Goal: Transaction & Acquisition: Purchase product/service

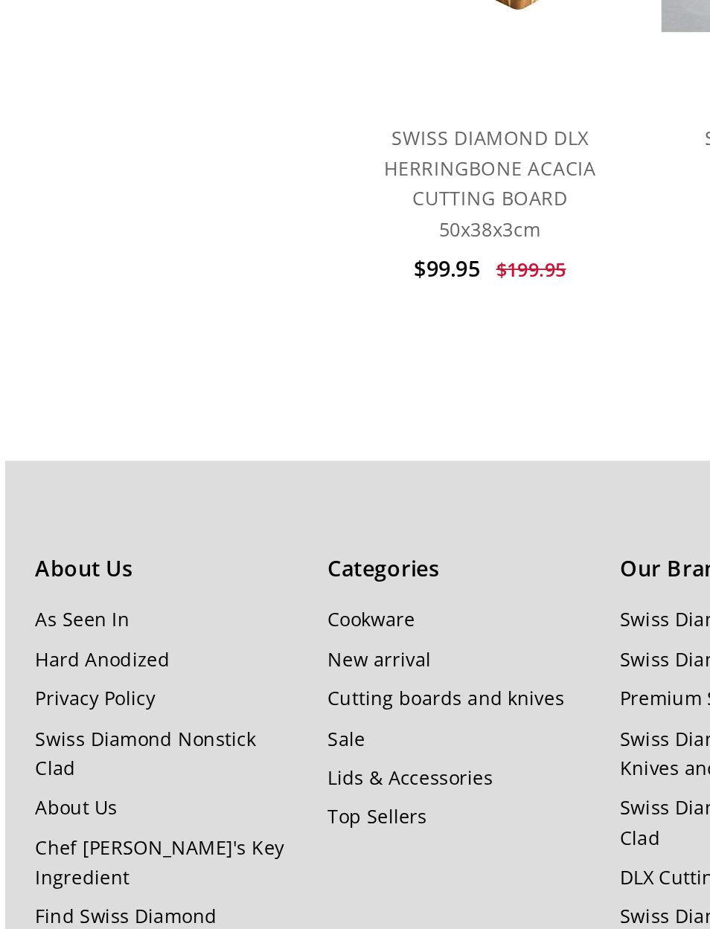
scroll to position [512, 0]
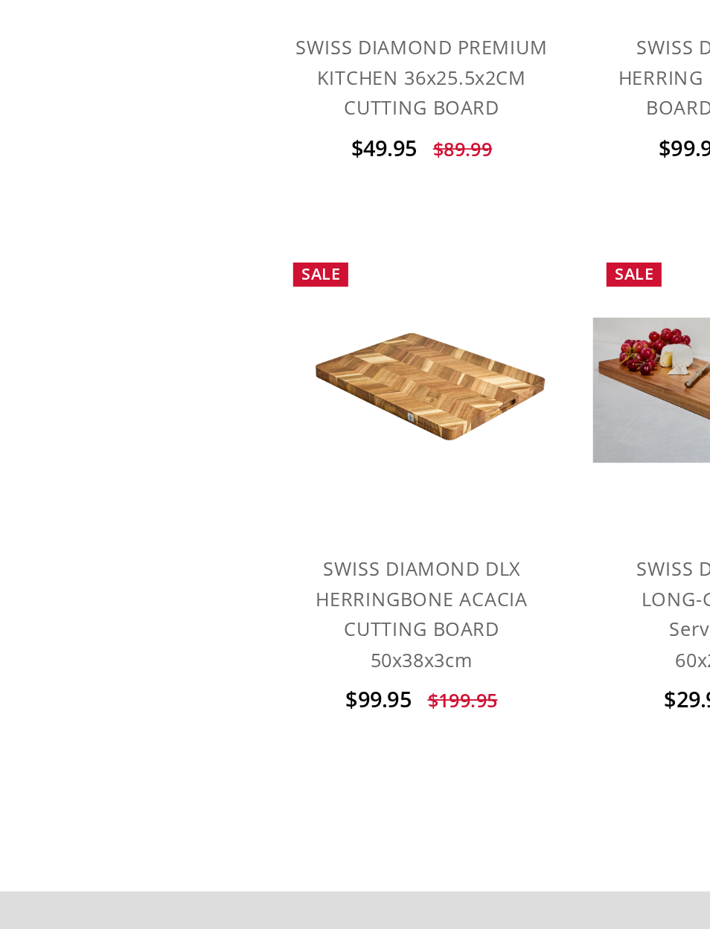
click at [254, 452] on link "SWISS DIAMOND DLX HERRINGBONE ACACIA CUTTING BOARD 50x38x3cm" at bounding box center [269, 484] width 118 height 64
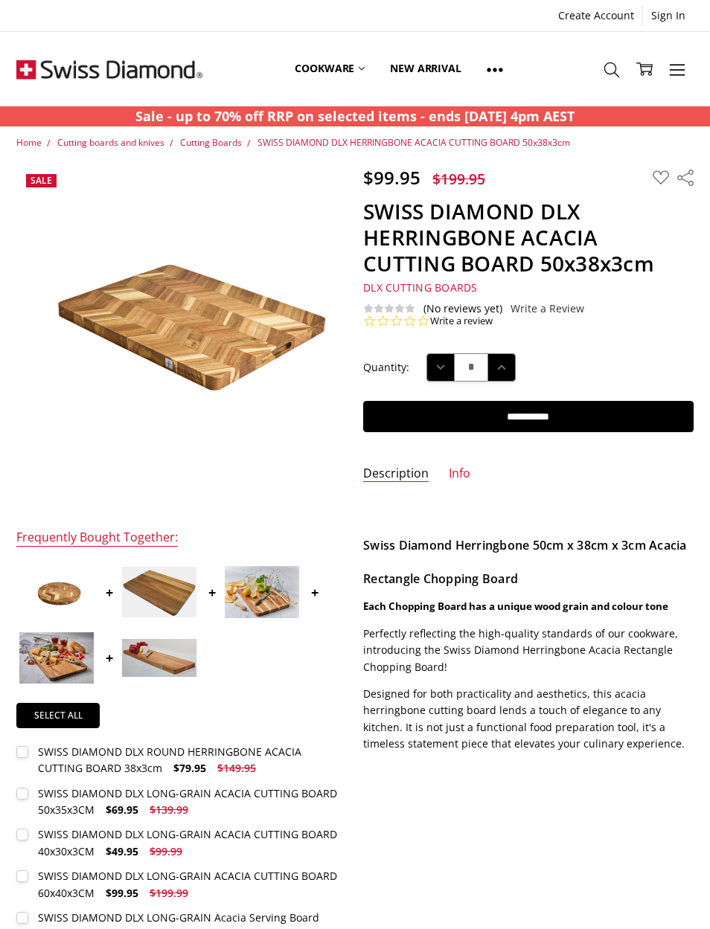
click at [458, 470] on link "Info" at bounding box center [460, 474] width 22 height 17
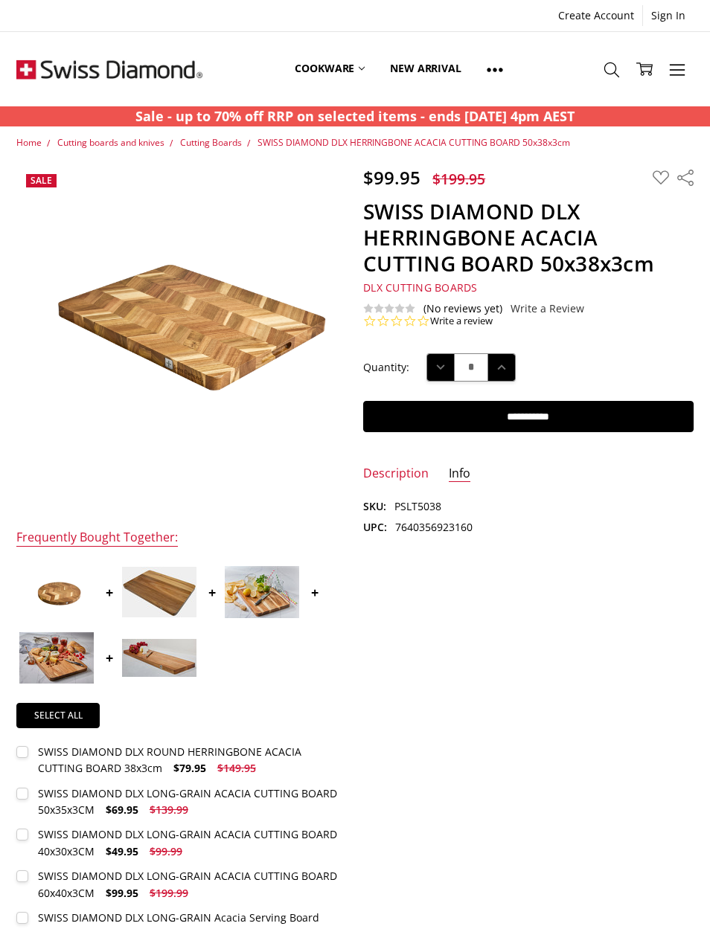
click at [403, 467] on link "Description" at bounding box center [395, 474] width 65 height 17
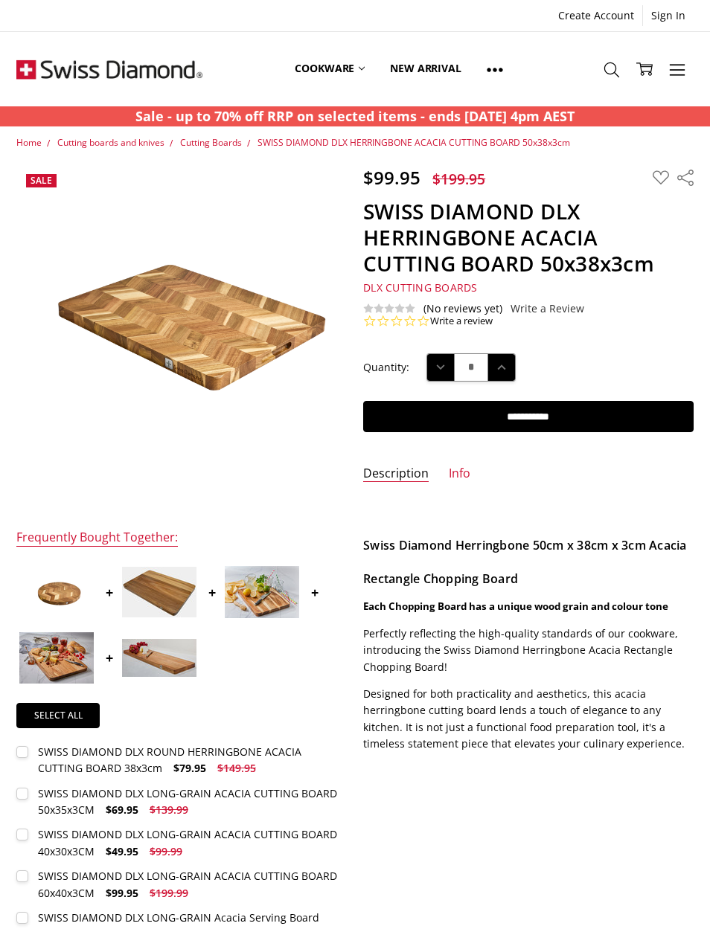
click at [149, 345] on img at bounding box center [492, 484] width 952 height 635
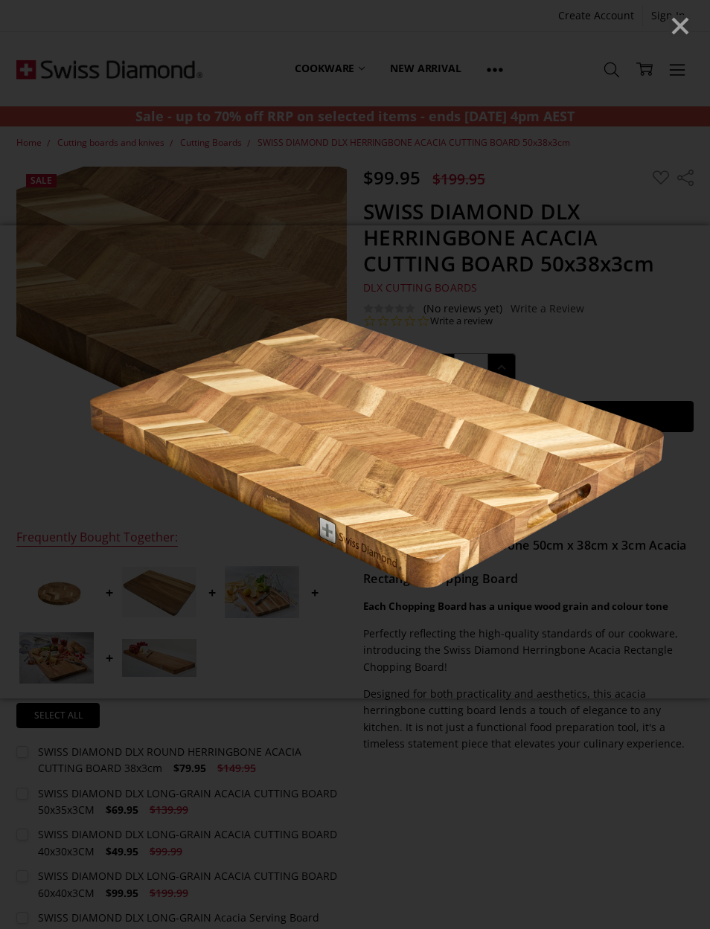
click at [676, 32] on icon "Close" at bounding box center [680, 26] width 22 height 22
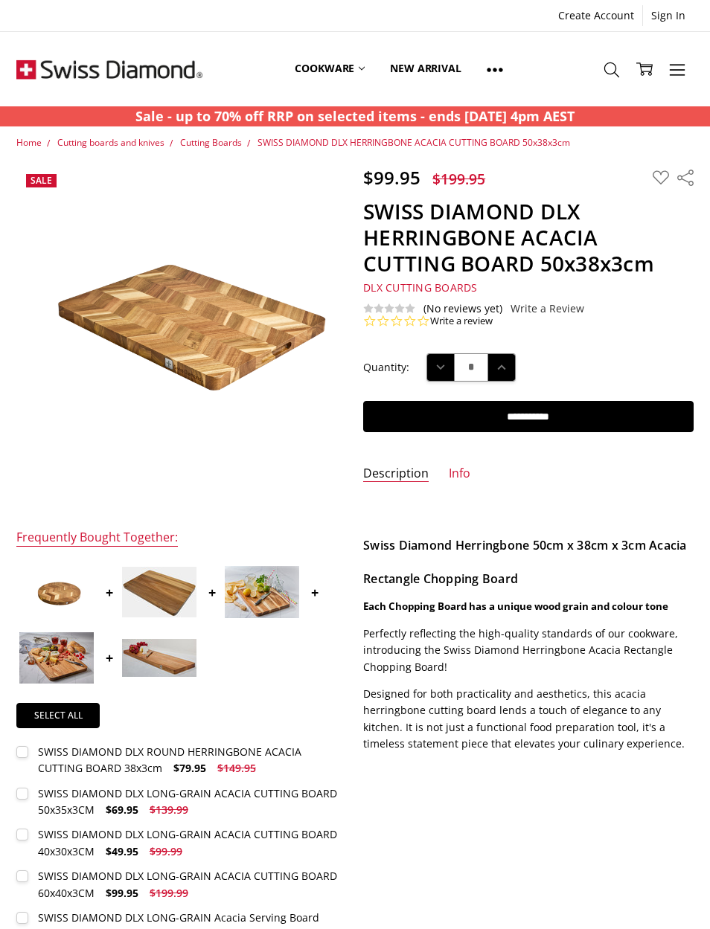
click at [27, 347] on img at bounding box center [244, 318] width 952 height 635
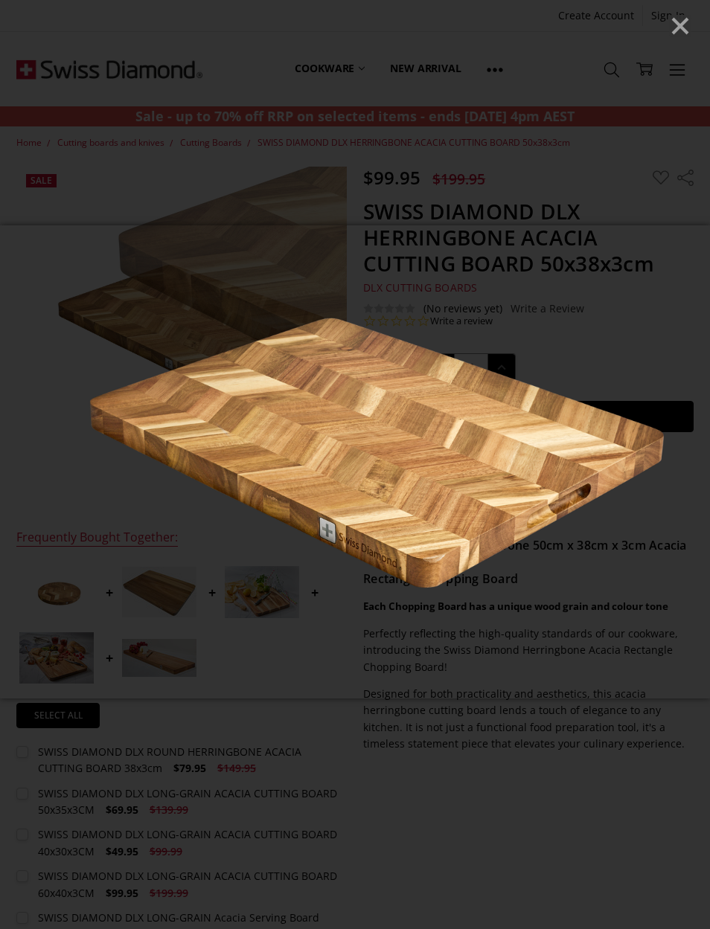
click at [28, 234] on img at bounding box center [355, 461] width 710 height 473
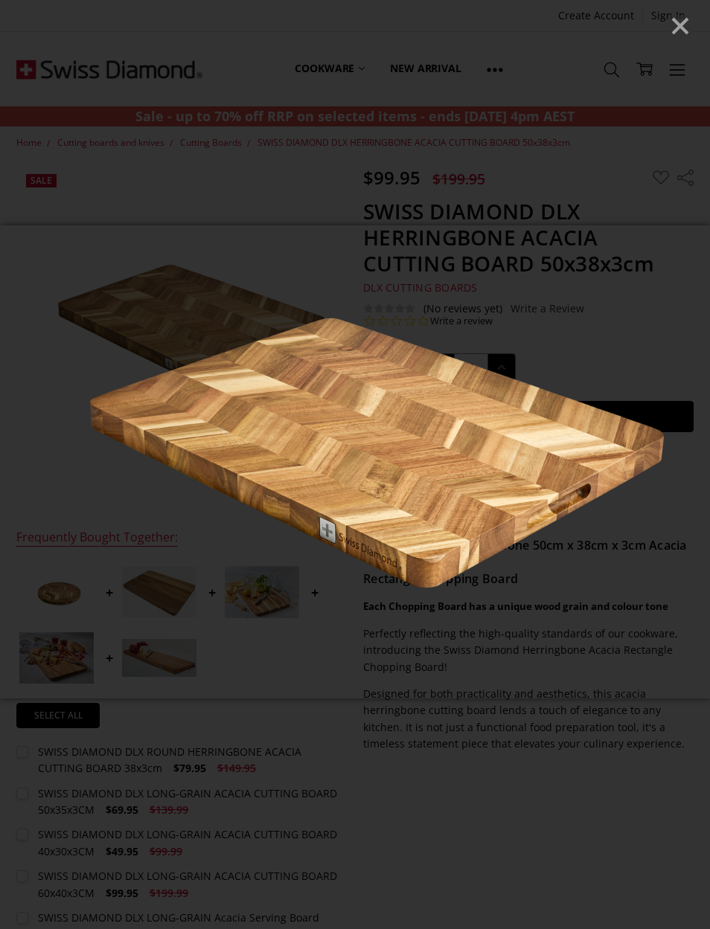
click at [679, 22] on icon "Close" at bounding box center [680, 26] width 22 height 22
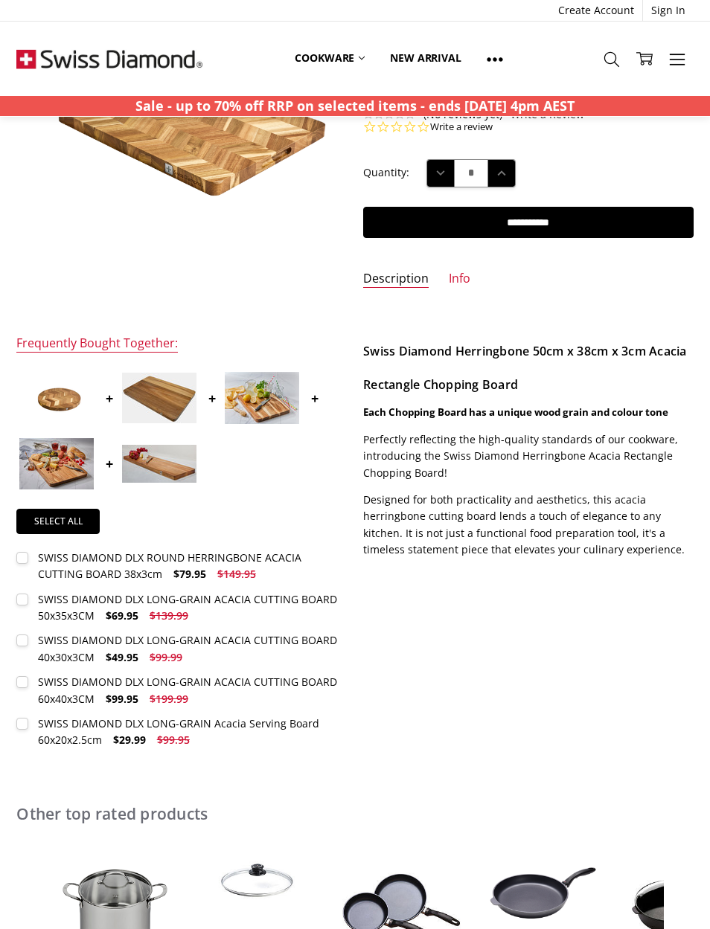
scroll to position [274, 0]
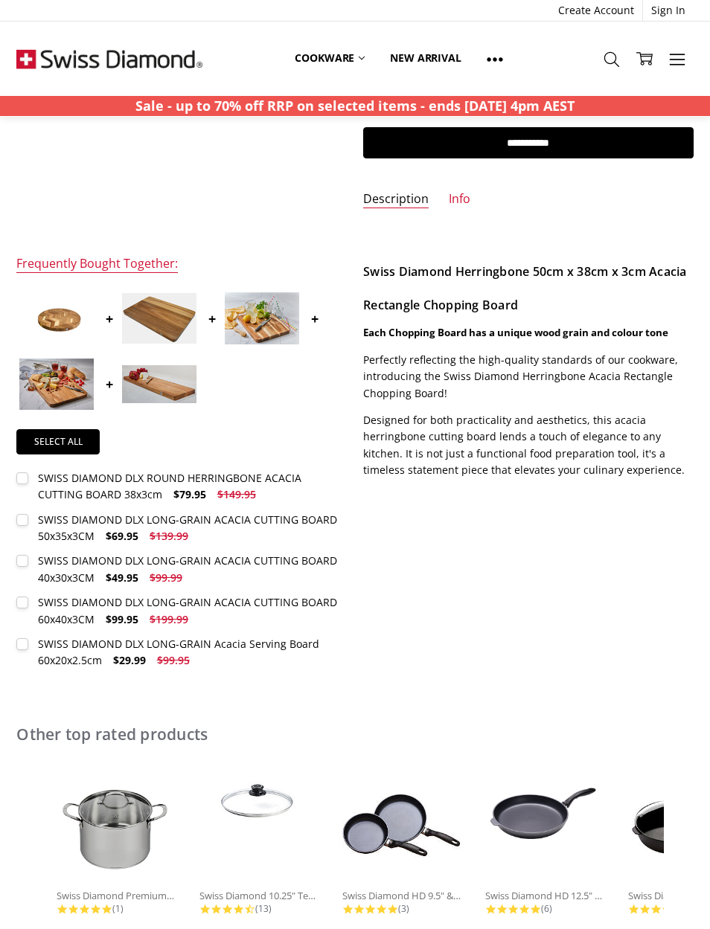
click at [236, 600] on div "SWISS DIAMOND DLX LONG-GRAIN ACACIA CUTTING BOARD 60x40x3CM" at bounding box center [187, 610] width 299 height 31
click at [98, 603] on div "SWISS DIAMOND DLX LONG-GRAIN ACACIA CUTTING BOARD 60x40x3CM" at bounding box center [187, 610] width 299 height 31
click at [226, 599] on div "SWISS DIAMOND DLX LONG-GRAIN ACACIA CUTTING BOARD 60x40x3CM" at bounding box center [187, 610] width 299 height 31
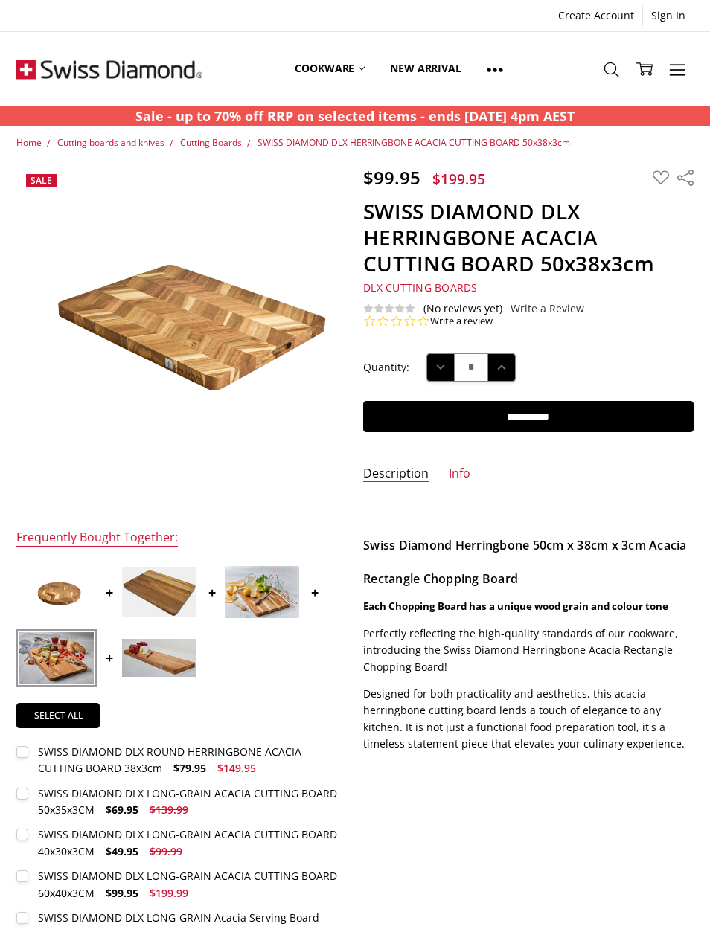
click at [228, 145] on span "Cutting Boards" at bounding box center [211, 142] width 62 height 13
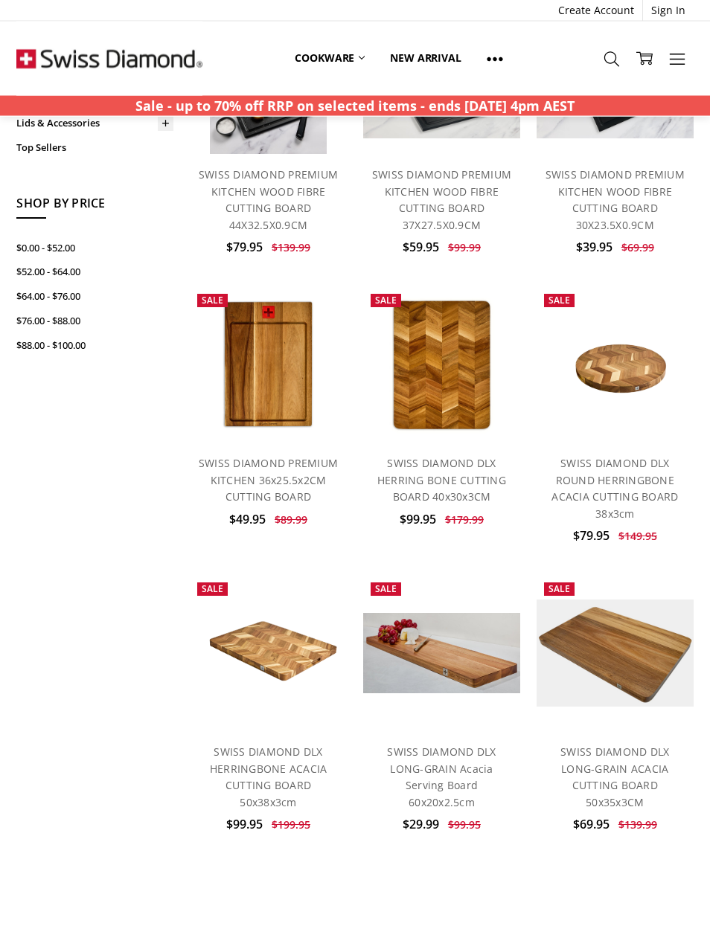
scroll to position [219, 0]
click at [639, 768] on link "SWISS DIAMOND DLX LONG-GRAIN ACACIA CUTTING BOARD 50x35x3CM" at bounding box center [614, 777] width 109 height 64
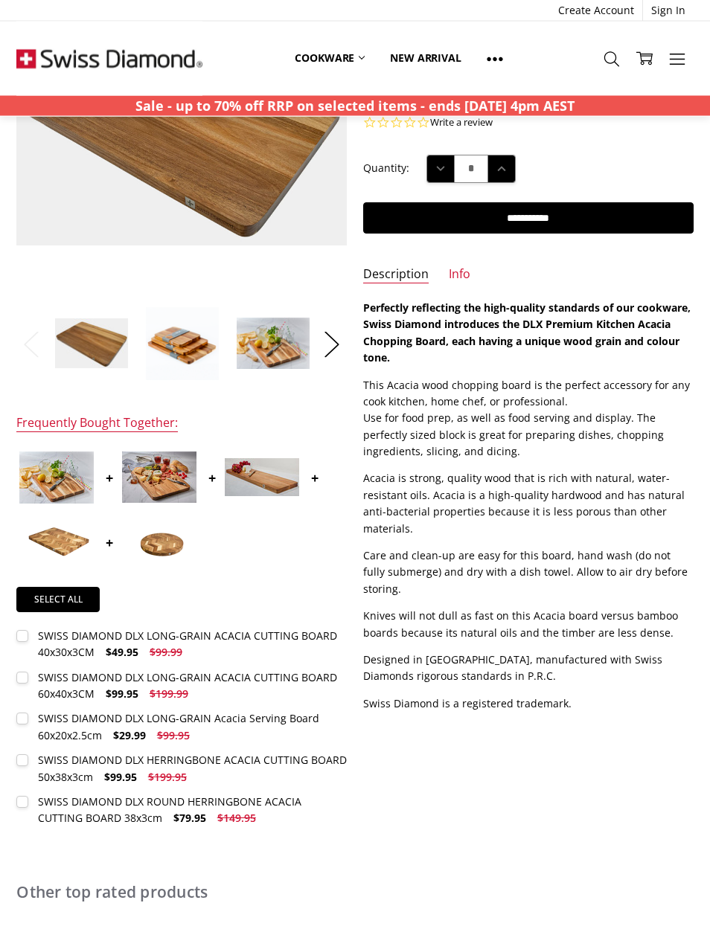
scroll to position [235, 0]
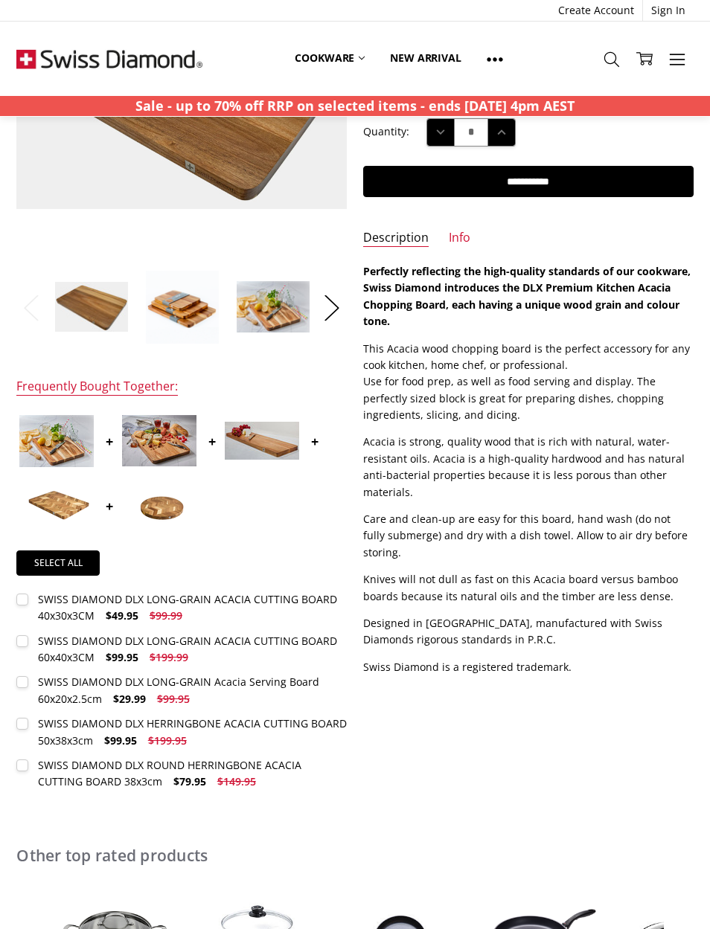
click at [92, 685] on div "SWISS DIAMOND DLX LONG-GRAIN Acacia Serving Board 60x20x2.5cm" at bounding box center [178, 690] width 281 height 31
click at [36, 682] on label "SWISS DIAMOND DLX LONG-GRAIN Acacia Serving Board 60x20x2.5cm $29.99 $99.95 MSR…" at bounding box center [181, 690] width 330 height 33
click at [12, 638] on section "Frequently Bought Together: Select all SWISS DIAMOND DLX LONG-GRAIN ACACIA CUTT…" at bounding box center [181, 584] width 347 height 411
click at [31, 641] on label "SWISS DIAMOND DLX LONG-GRAIN ACACIA CUTTING BOARD 60x40x3CM $99.95 $199.99 MSRP…" at bounding box center [181, 649] width 330 height 33
click at [167, 448] on img at bounding box center [159, 440] width 74 height 51
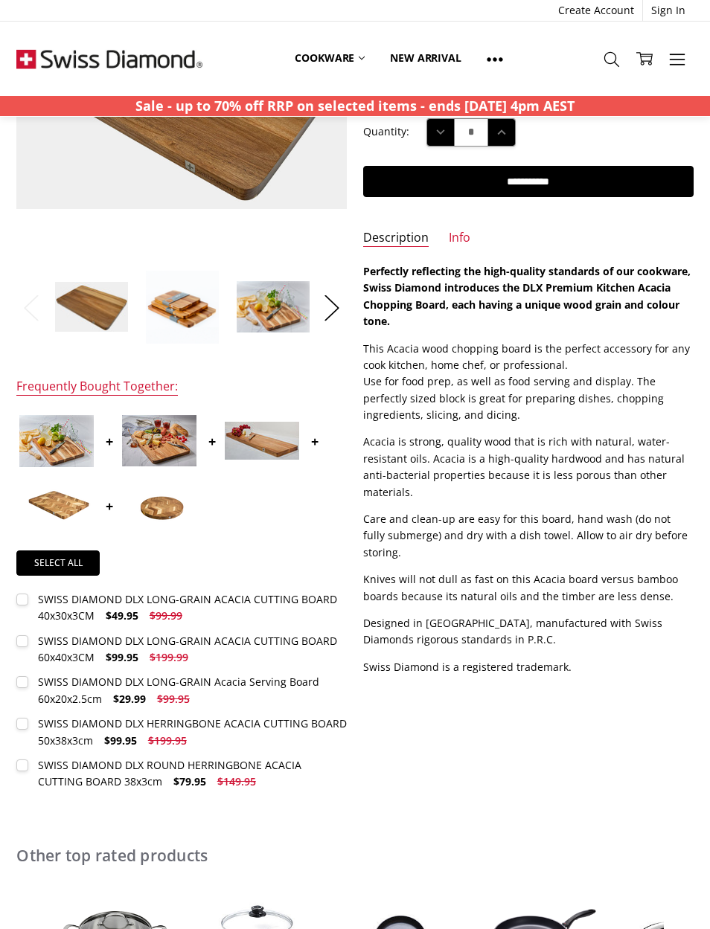
click at [160, 442] on img at bounding box center [159, 440] width 74 height 51
click at [150, 434] on img at bounding box center [159, 440] width 74 height 51
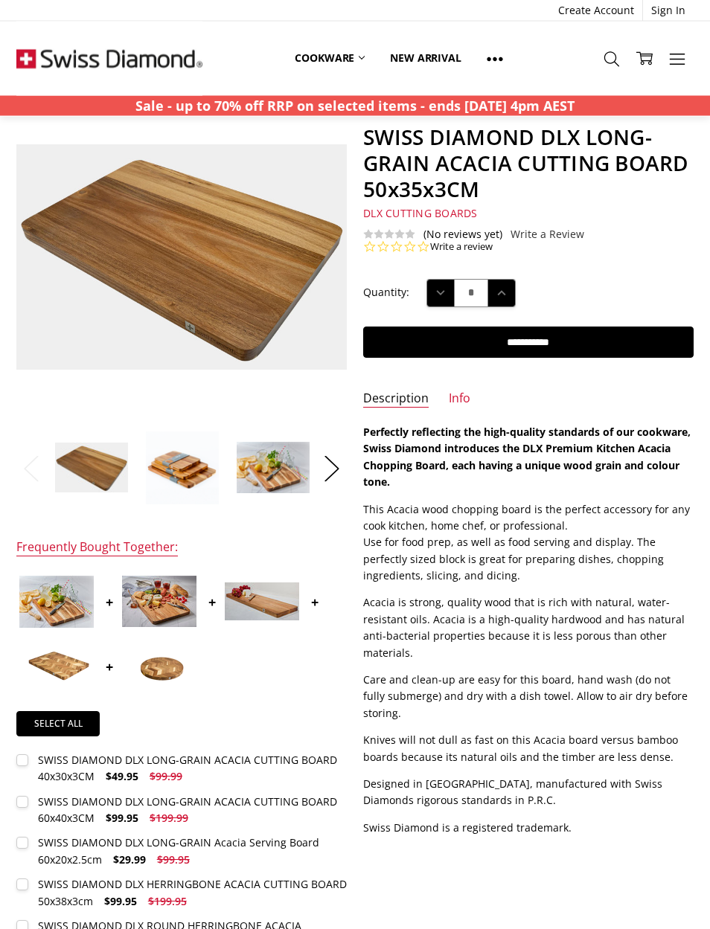
scroll to position [0, 0]
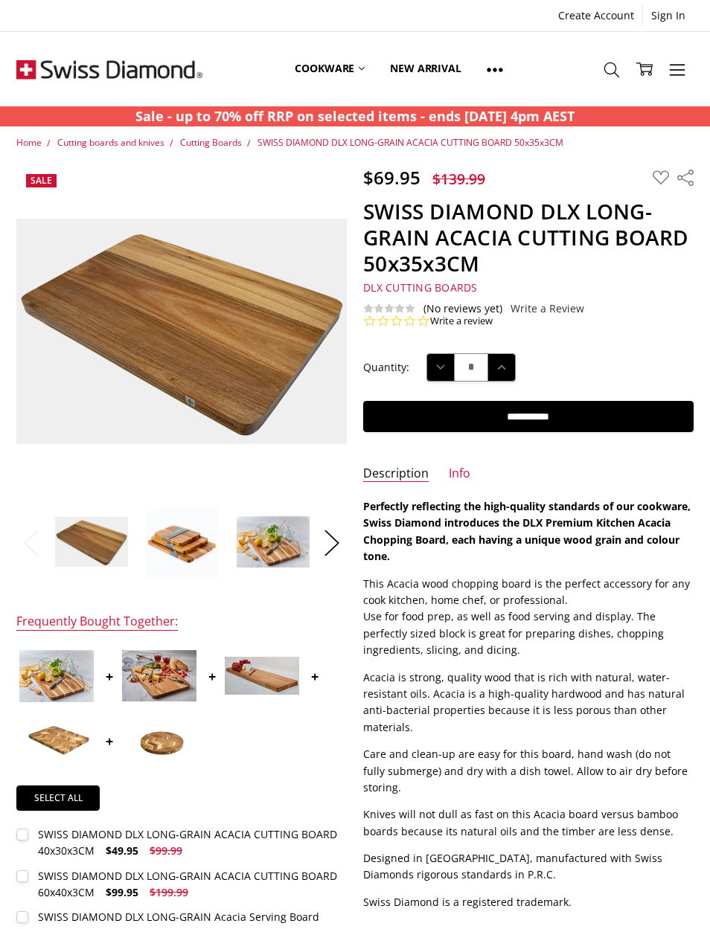
click at [170, 679] on img at bounding box center [159, 675] width 74 height 51
click at [214, 147] on span "Cutting Boards" at bounding box center [211, 142] width 62 height 13
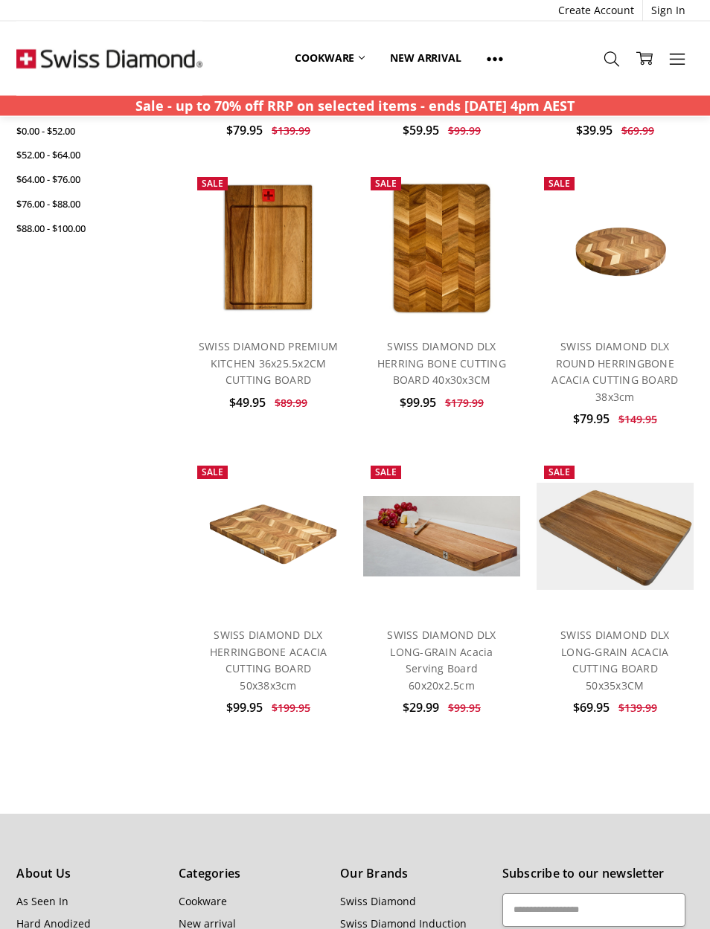
scroll to position [333, 0]
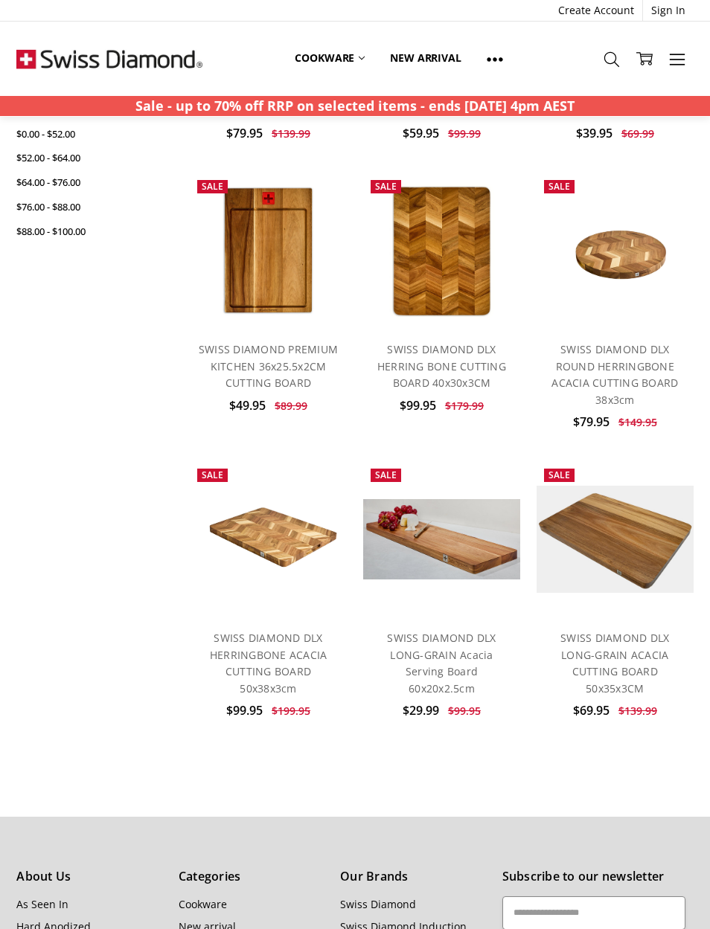
click at [634, 647] on link "SWISS DIAMOND DLX LONG-GRAIN ACACIA CUTTING BOARD 50x35x3CM" at bounding box center [614, 663] width 109 height 64
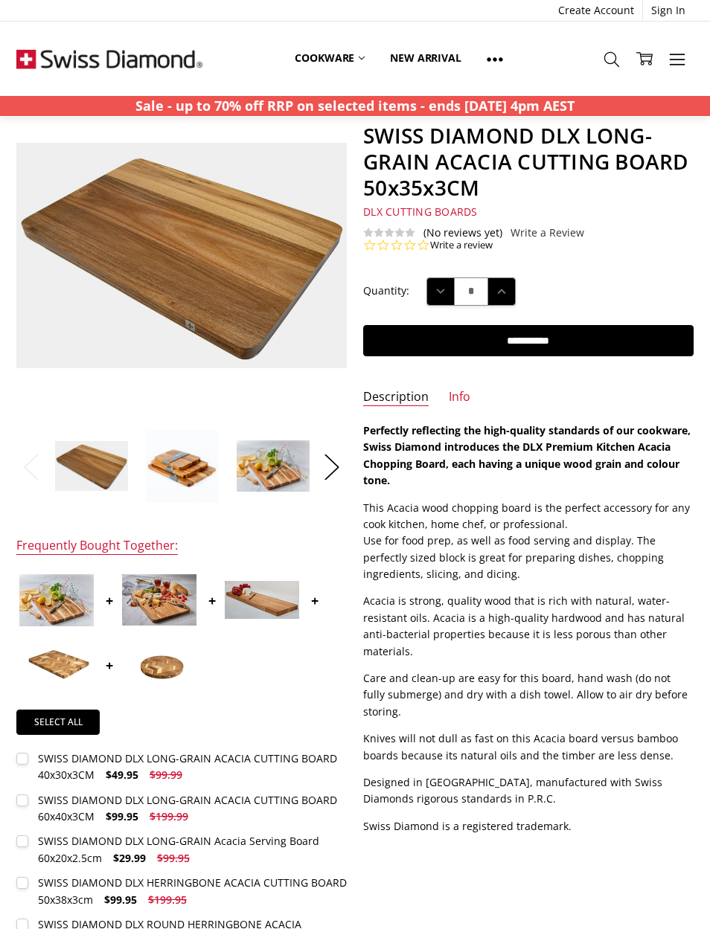
scroll to position [77, 0]
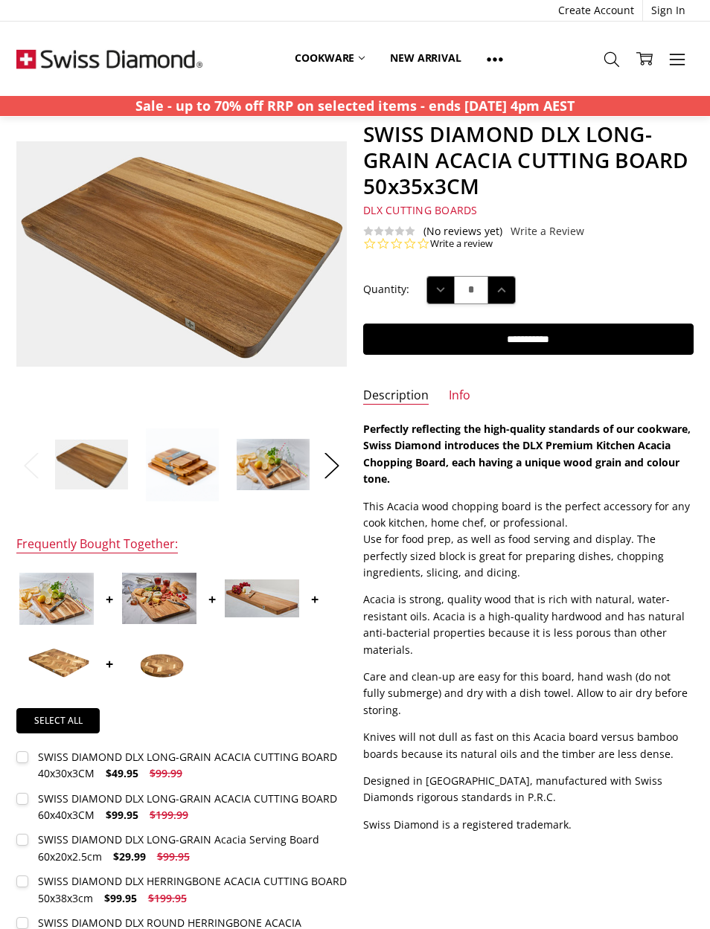
click at [150, 592] on img at bounding box center [159, 598] width 74 height 51
click at [600, 346] on input "**********" at bounding box center [528, 339] width 330 height 31
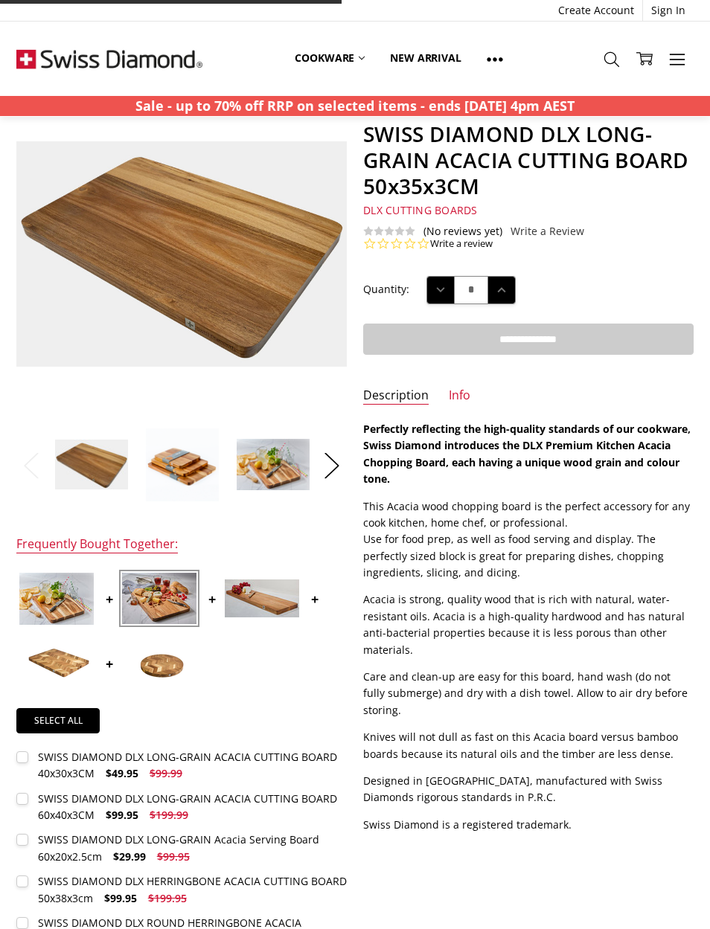
type input "**********"
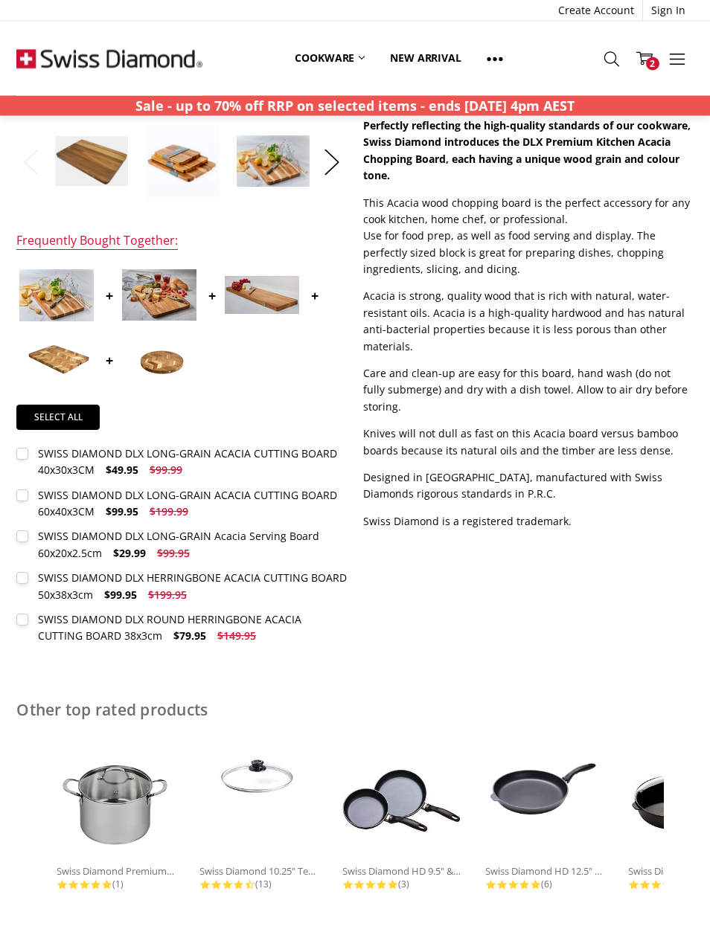
scroll to position [399, 0]
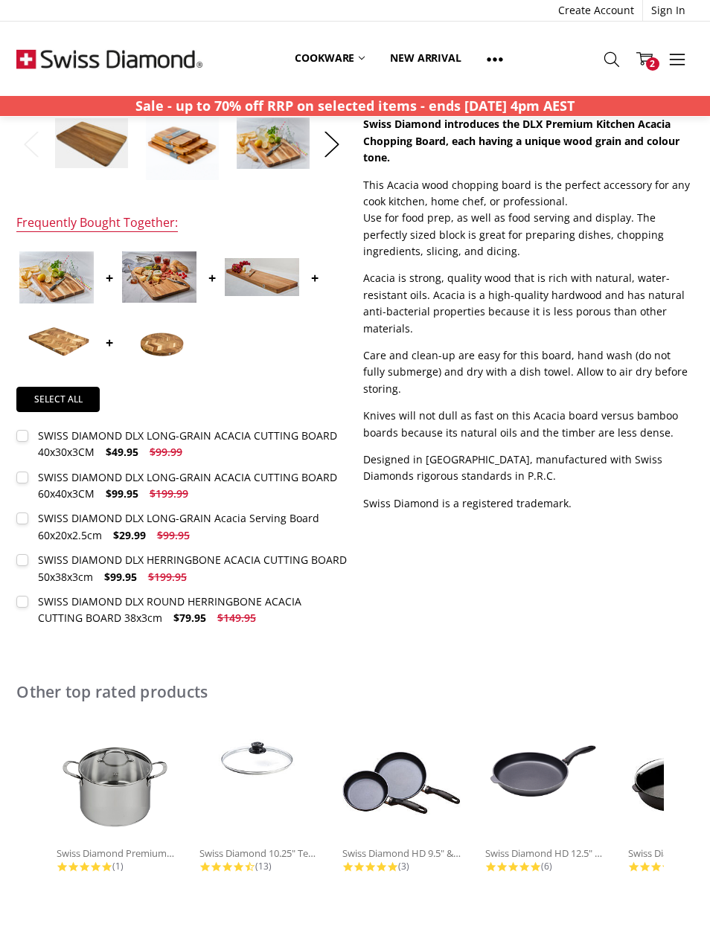
click at [56, 480] on div "SWISS DIAMOND DLX LONG-GRAIN ACACIA CUTTING BOARD 60x40x3CM" at bounding box center [187, 485] width 299 height 31
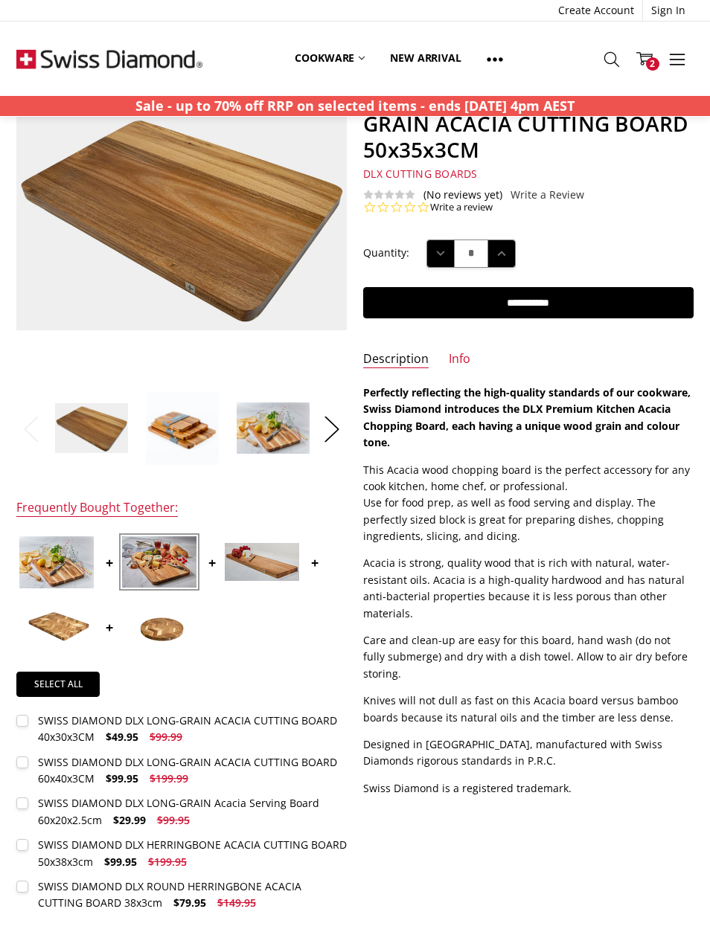
scroll to position [0, 0]
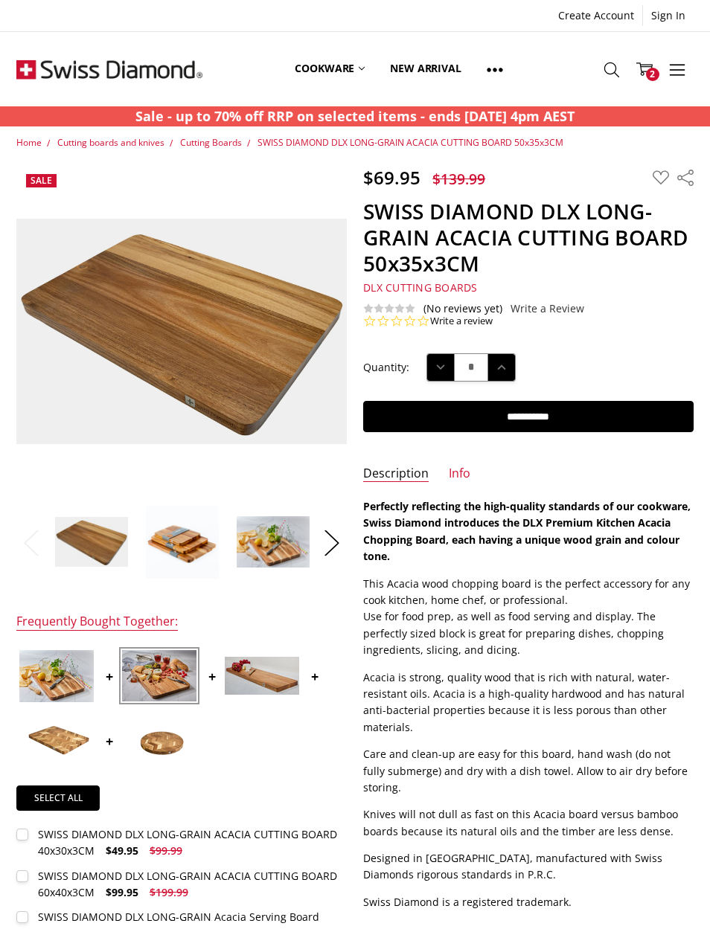
click at [649, 71] on span "2" at bounding box center [652, 74] width 13 height 13
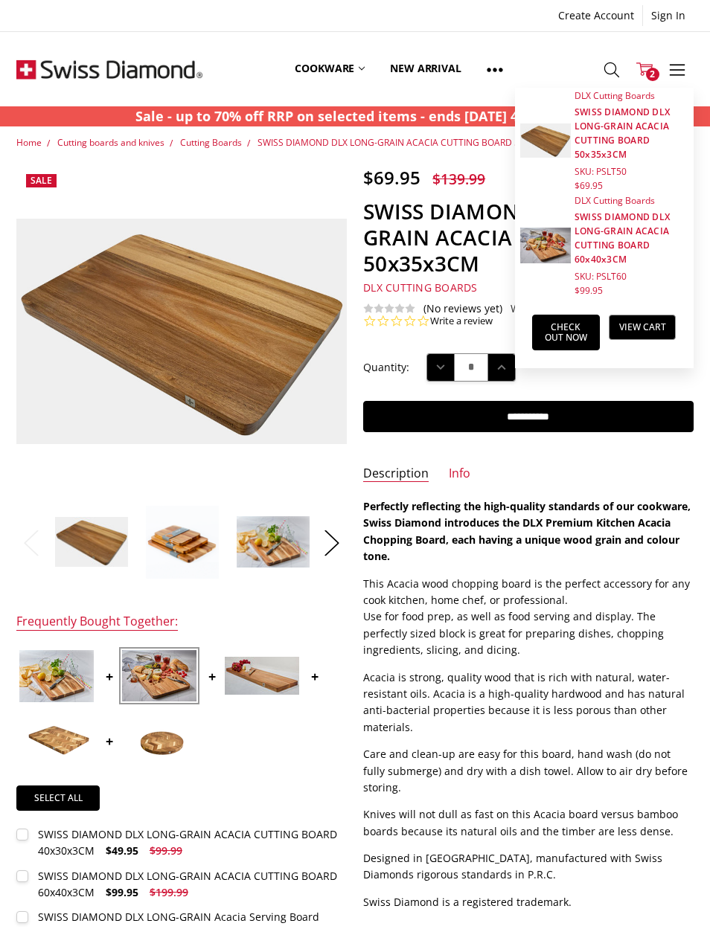
click at [617, 235] on link "SWISS DIAMOND DLX LONG-GRAIN ACACIA CUTTING BOARD 60x40x3CM" at bounding box center [621, 238] width 95 height 55
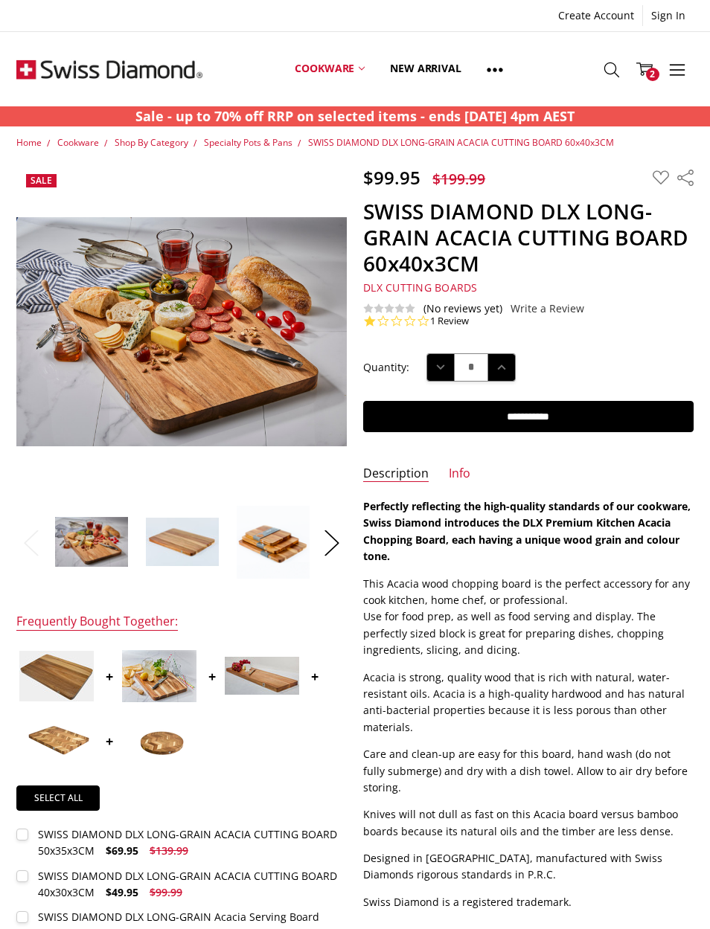
click at [254, 359] on img at bounding box center [492, 497] width 952 height 661
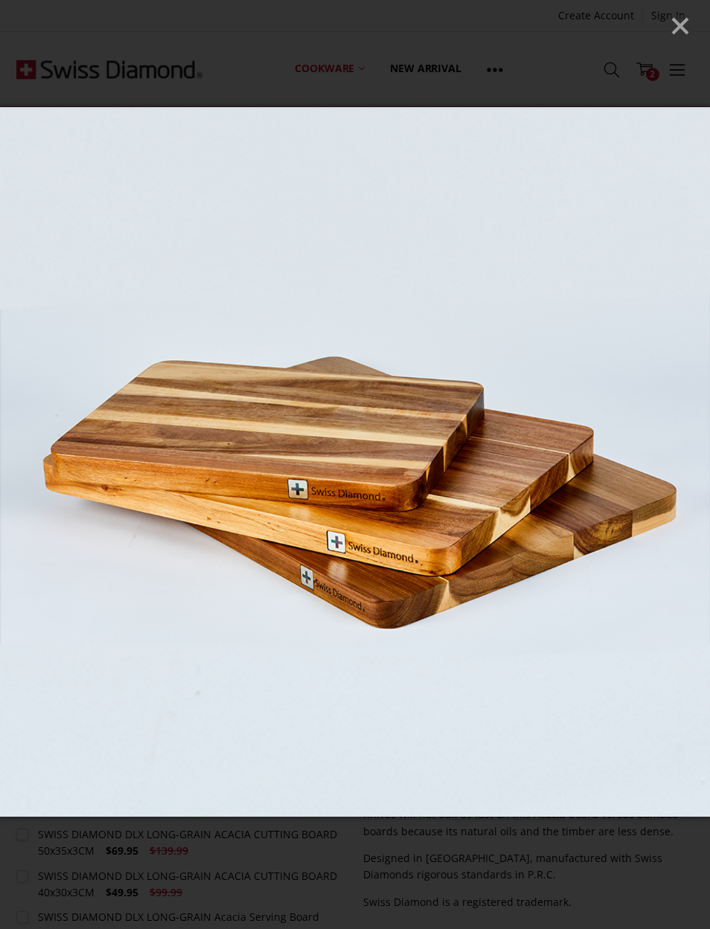
click at [685, 25] on icon "Close" at bounding box center [680, 26] width 22 height 22
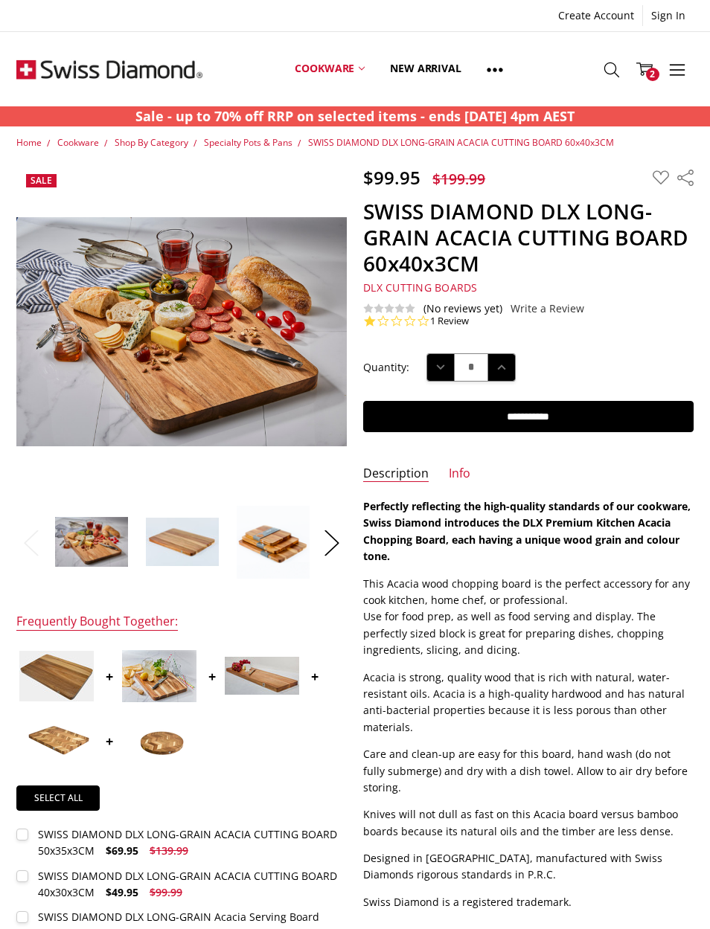
click at [459, 324] on link "1 Review" at bounding box center [449, 321] width 39 height 13
click at [658, 70] on span "2" at bounding box center [652, 74] width 13 height 13
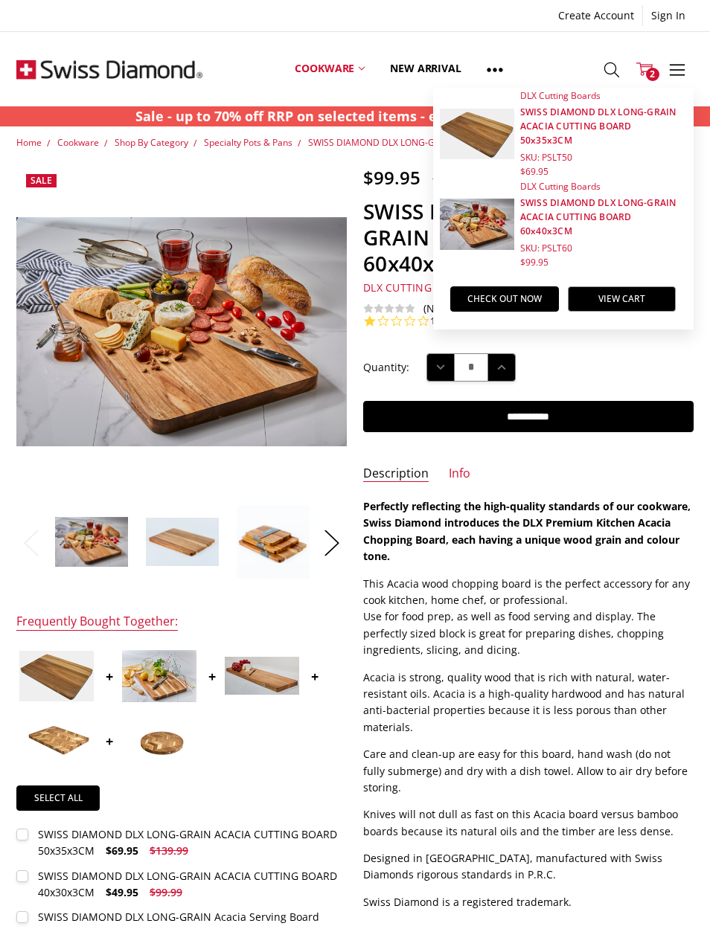
click at [634, 289] on link "View Cart" at bounding box center [622, 298] width 109 height 25
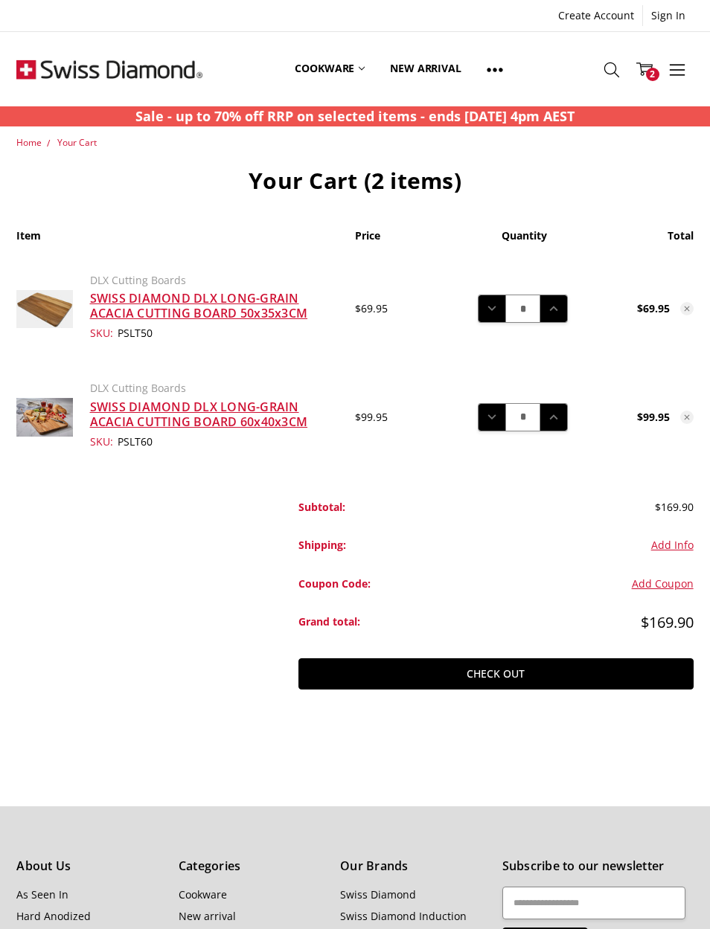
click at [689, 309] on icon at bounding box center [686, 308] width 9 height 9
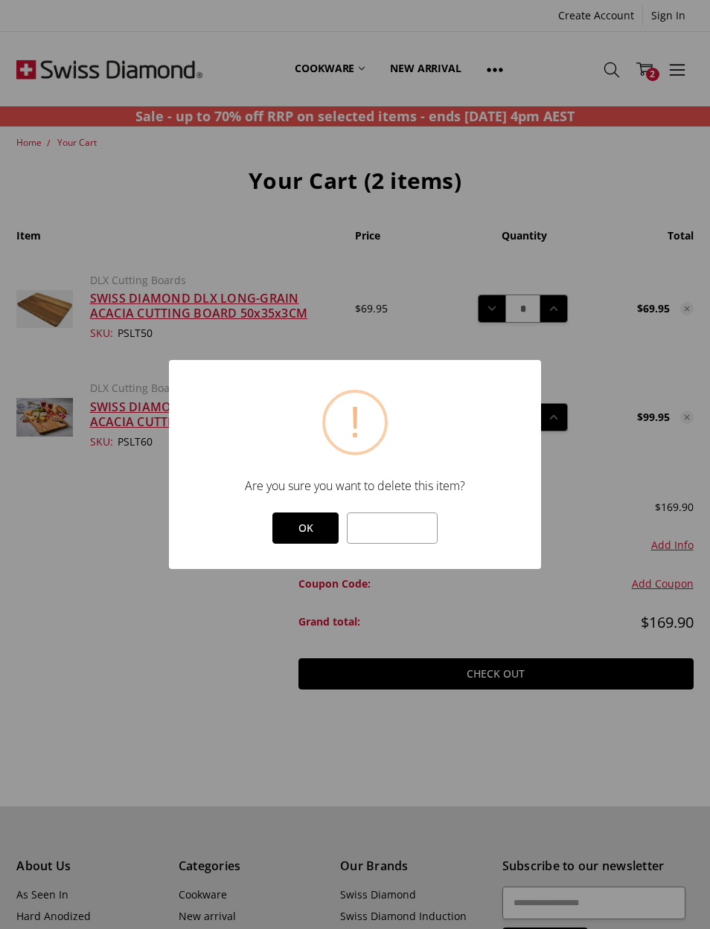
click at [310, 533] on button "OK" at bounding box center [305, 528] width 66 height 31
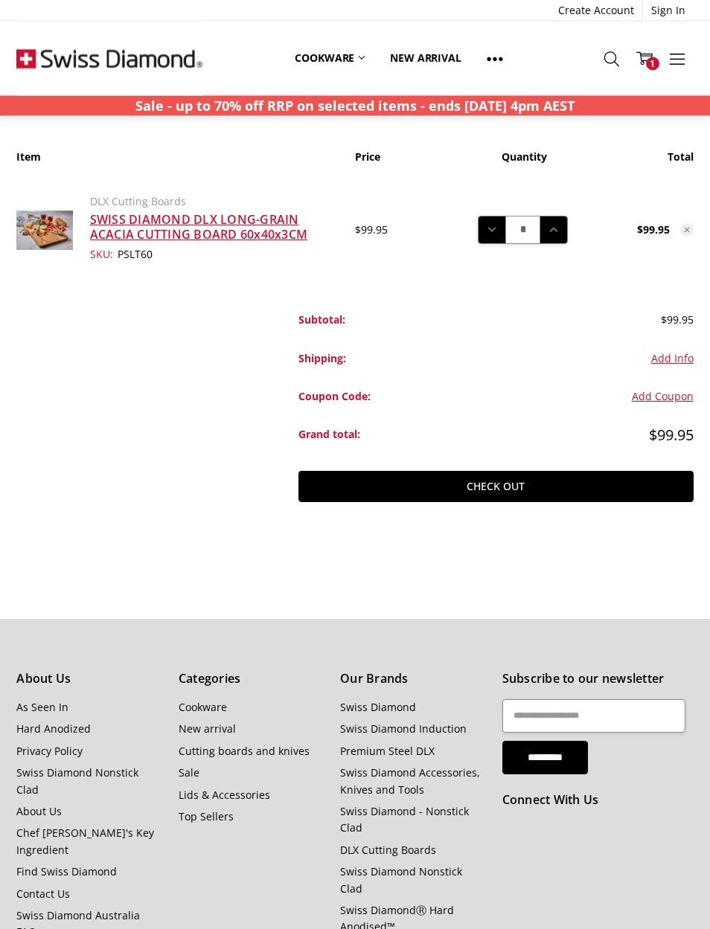
scroll to position [71, 0]
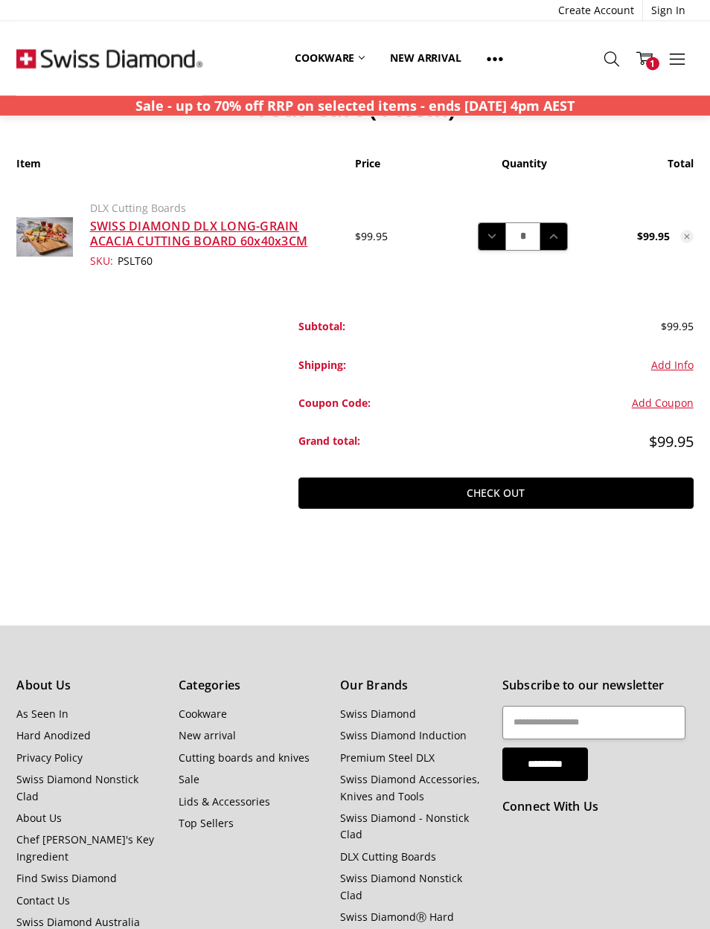
click at [447, 487] on link "Check out" at bounding box center [495, 493] width 394 height 31
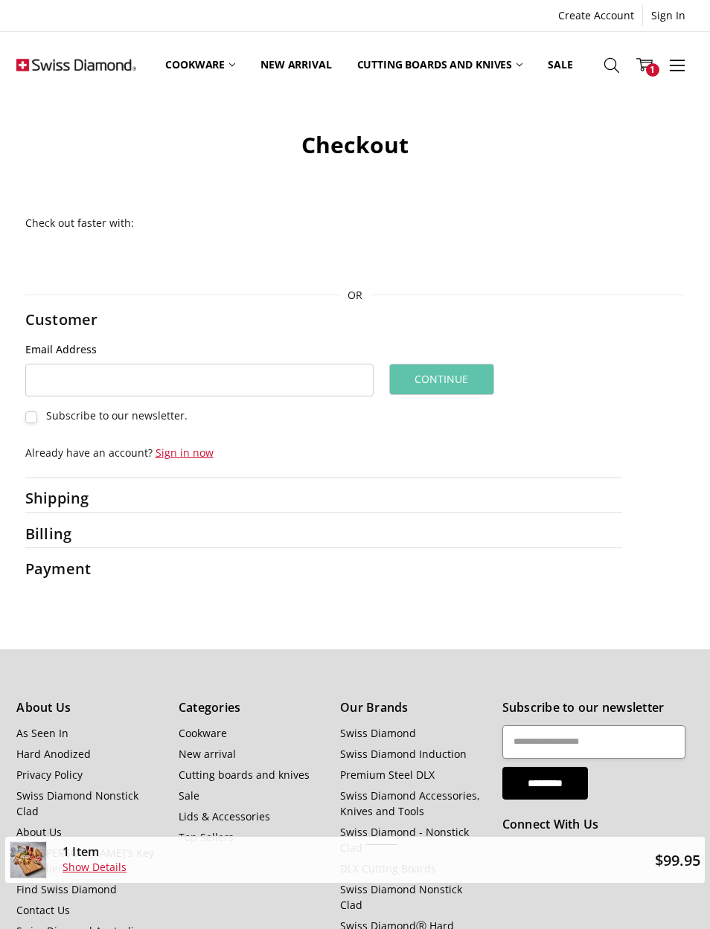
click at [56, 484] on div "Shipping" at bounding box center [72, 498] width 94 height 28
click at [51, 491] on h2 "Shipping" at bounding box center [72, 498] width 94 height 19
click at [682, 70] on use at bounding box center [676, 65] width 15 height 11
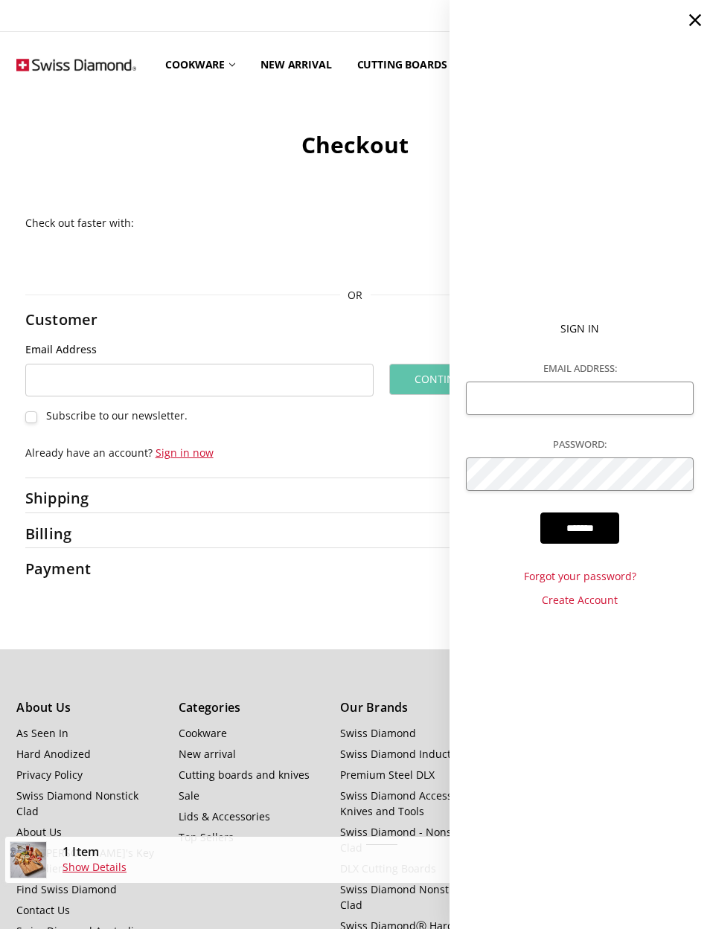
click at [377, 565] on div at bounding box center [379, 573] width 488 height 20
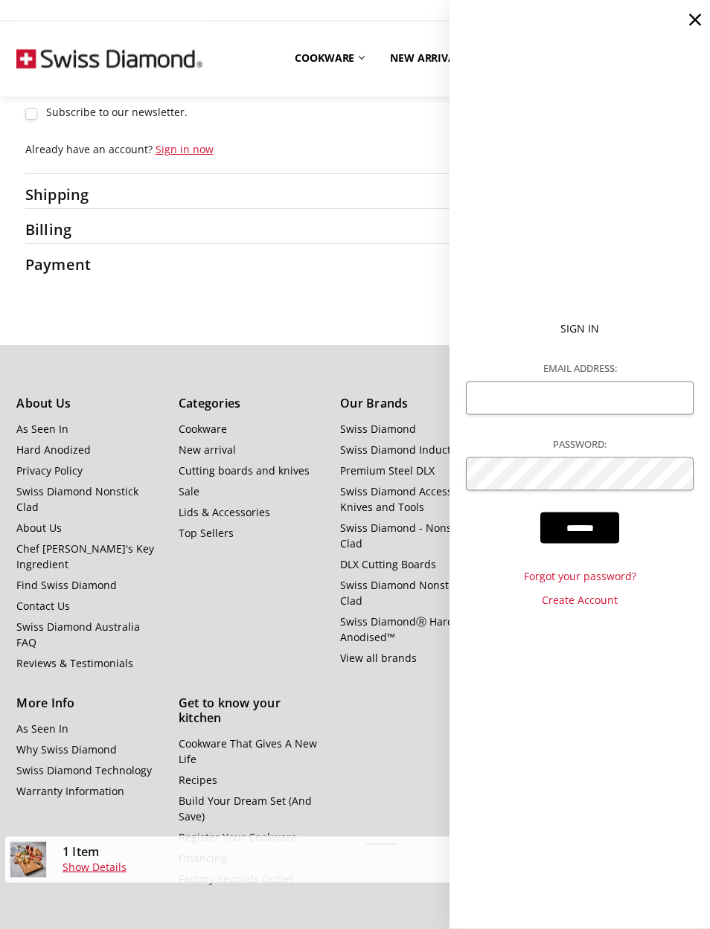
scroll to position [205, 0]
click at [59, 621] on link "Swiss Diamond Australia FAQ" at bounding box center [78, 636] width 124 height 30
click at [411, 683] on div "About Us As Seen In Hard Anodized Privacy Policy Swiss Diamond Nonstick Clad Ab…" at bounding box center [250, 642] width 485 height 491
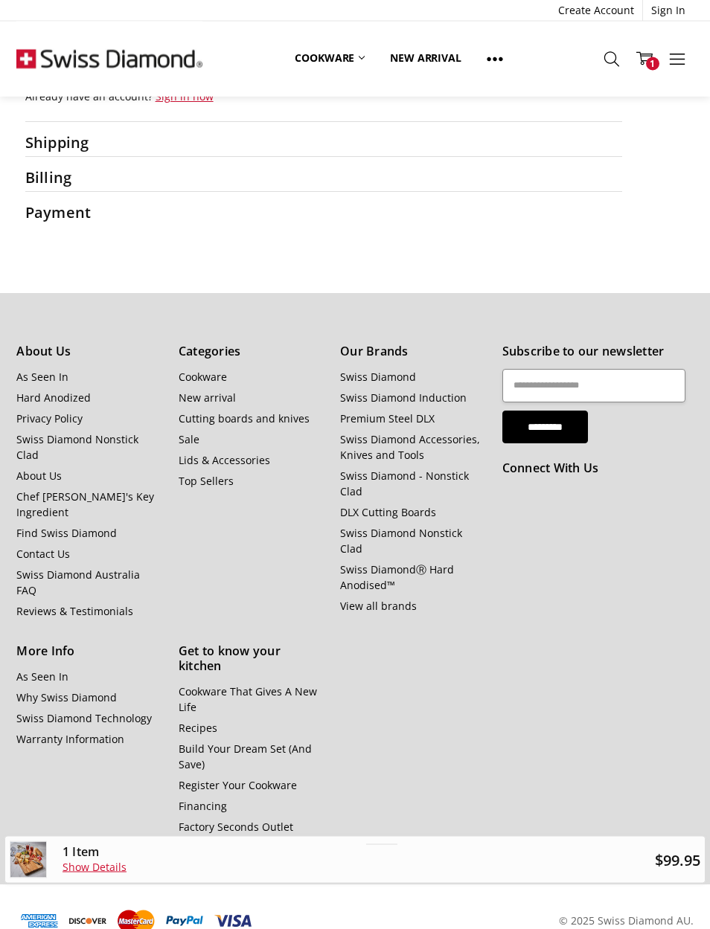
scroll to position [371, 0]
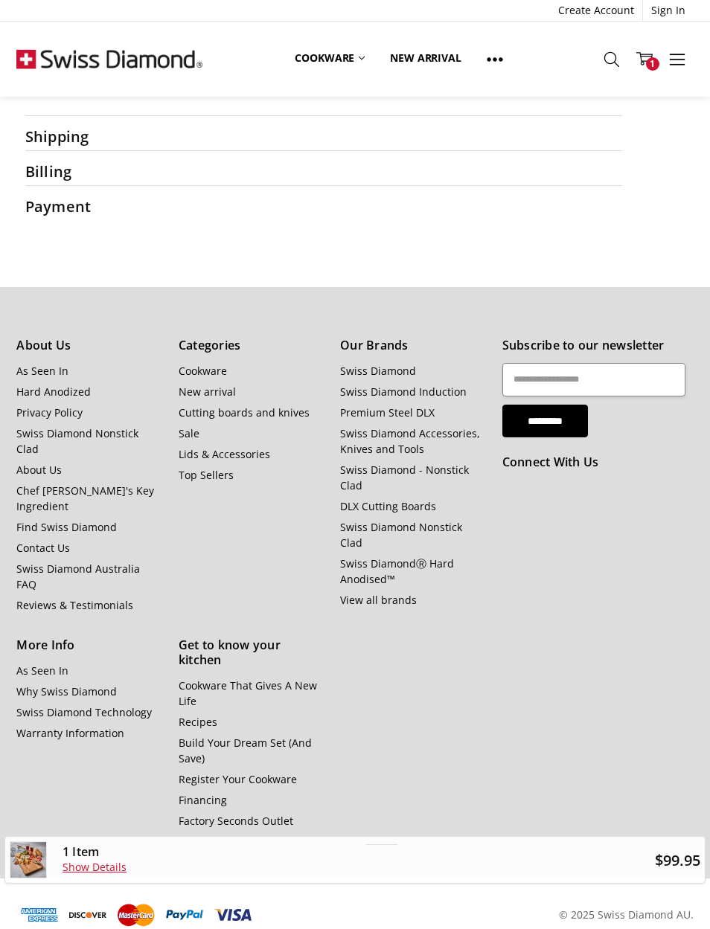
click at [60, 726] on link "Warranty Information" at bounding box center [70, 733] width 108 height 14
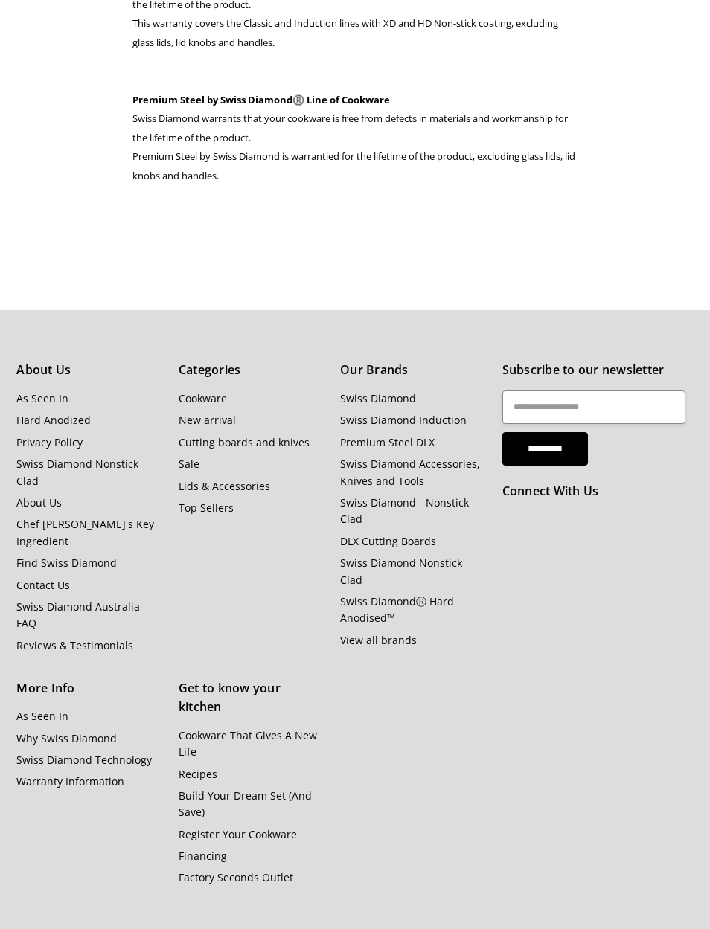
scroll to position [1742, 0]
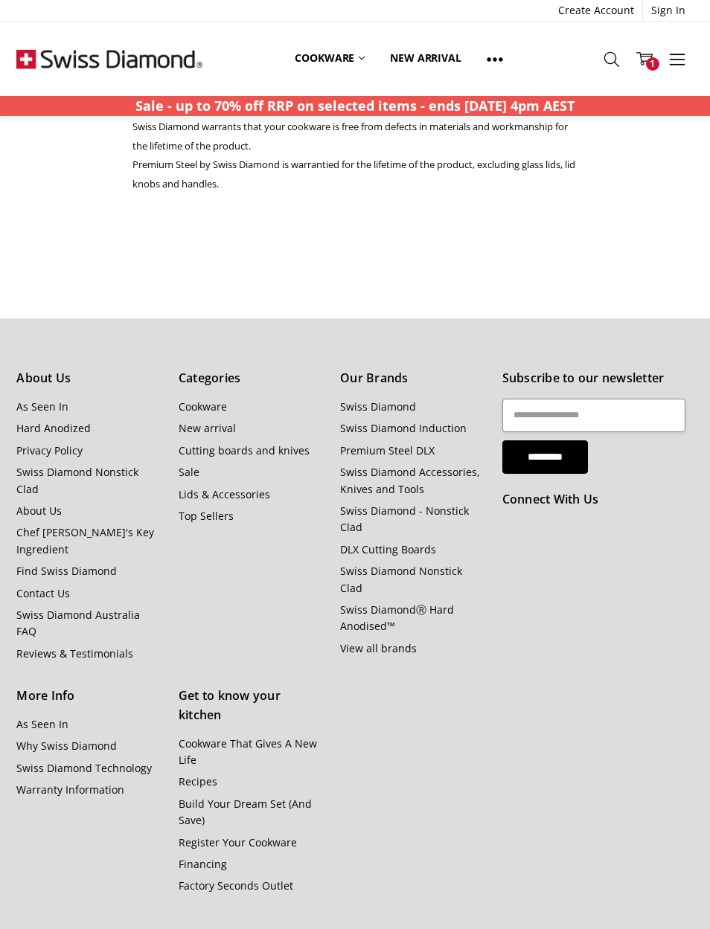
click at [60, 608] on link "Swiss Diamond Australia FAQ" at bounding box center [78, 623] width 124 height 31
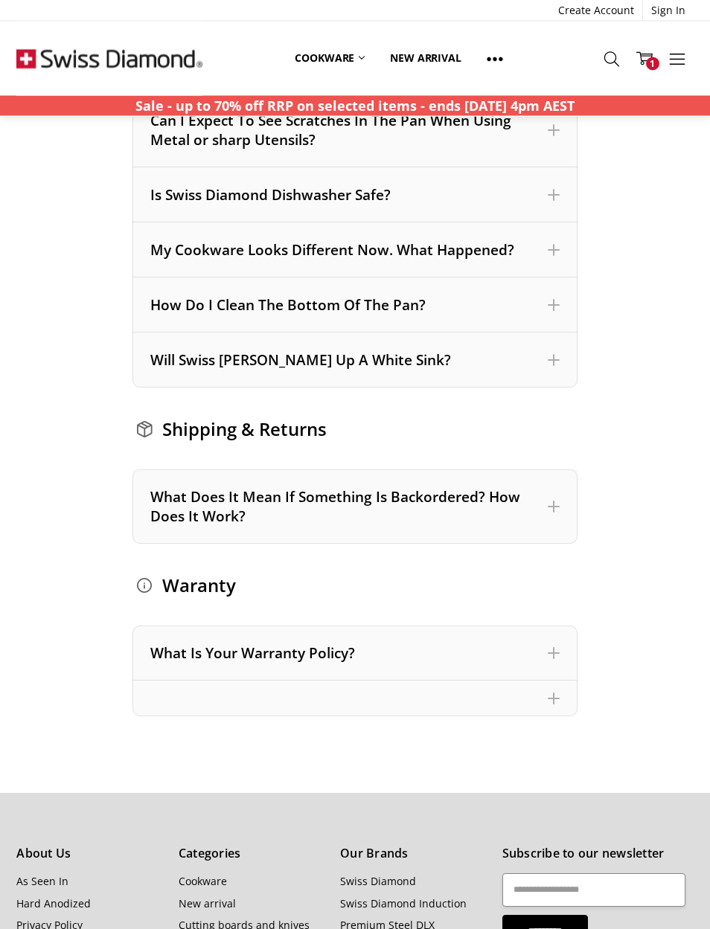
scroll to position [1600, 0]
click at [558, 510] on span at bounding box center [554, 507] width 12 height 12
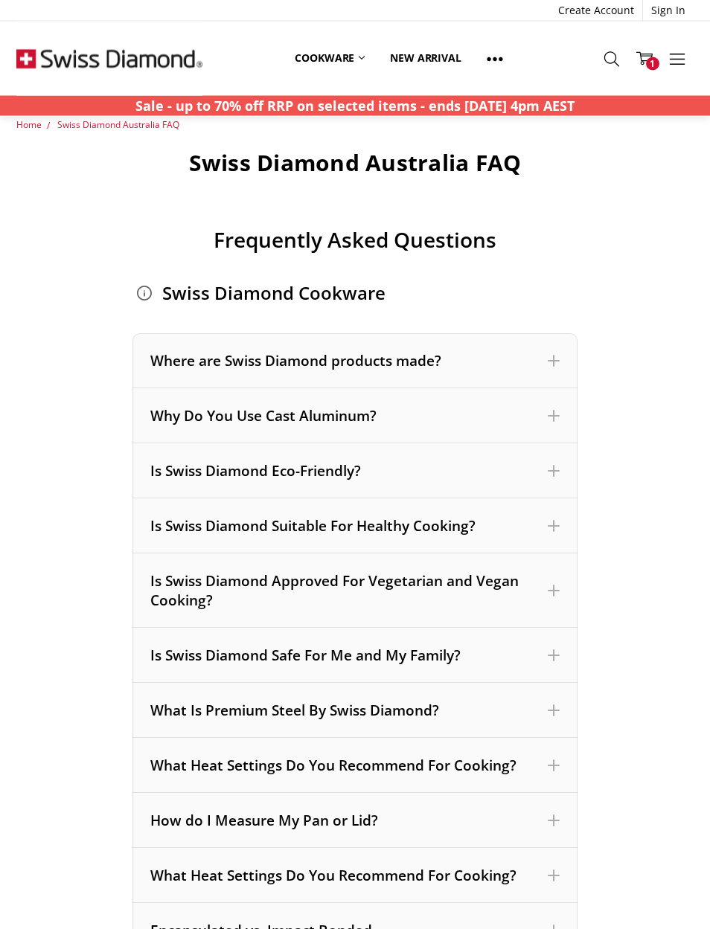
scroll to position [0, 0]
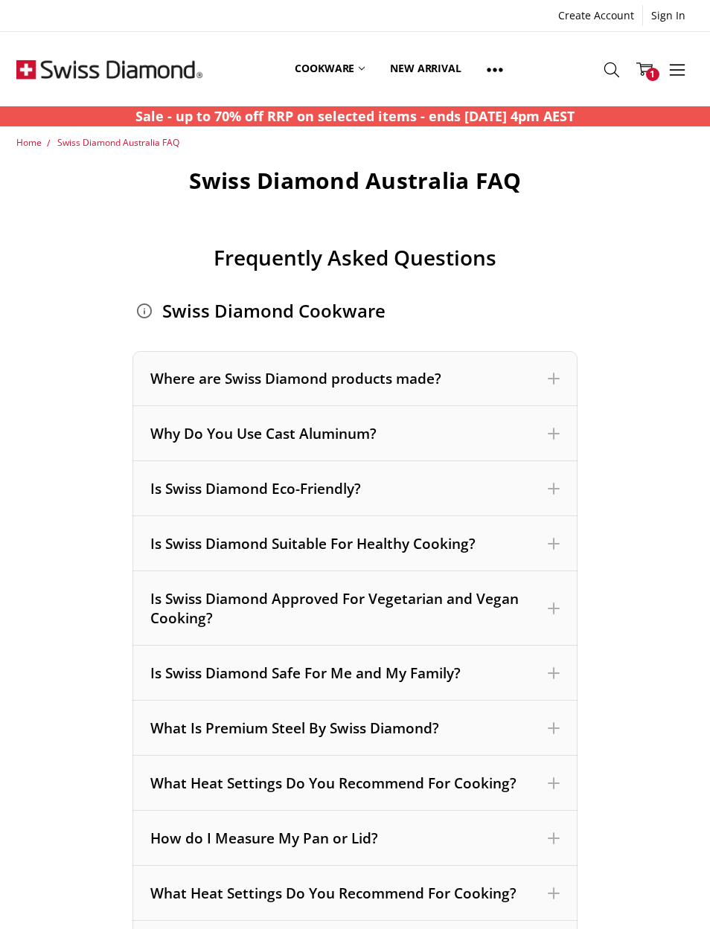
click at [596, 7] on link "Create Account" at bounding box center [596, 15] width 92 height 21
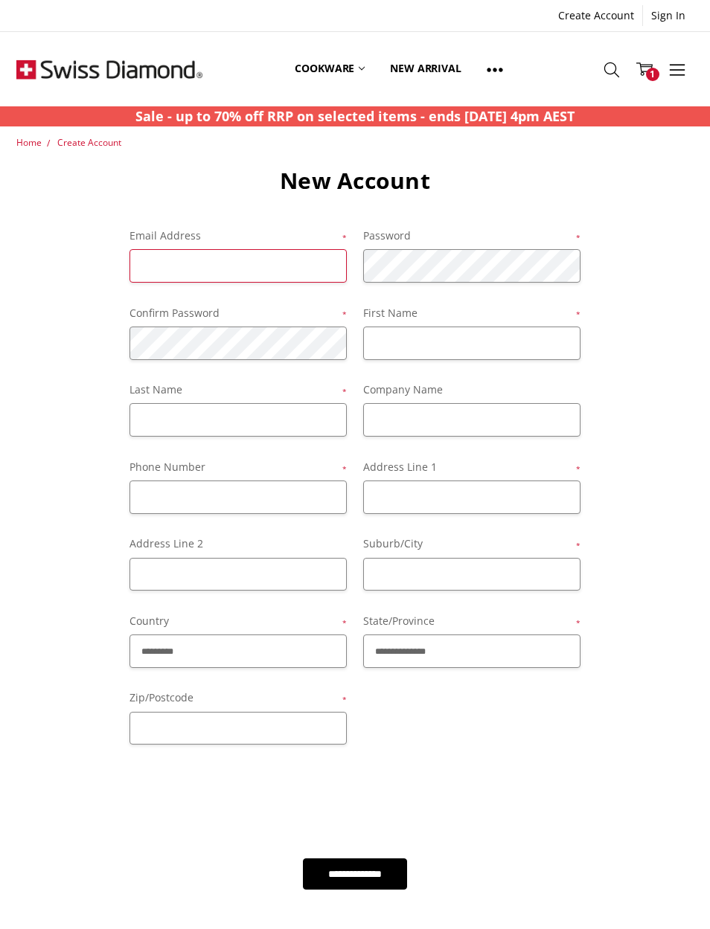
click at [269, 269] on input "Email Address *" at bounding box center [237, 265] width 217 height 33
type input "**********"
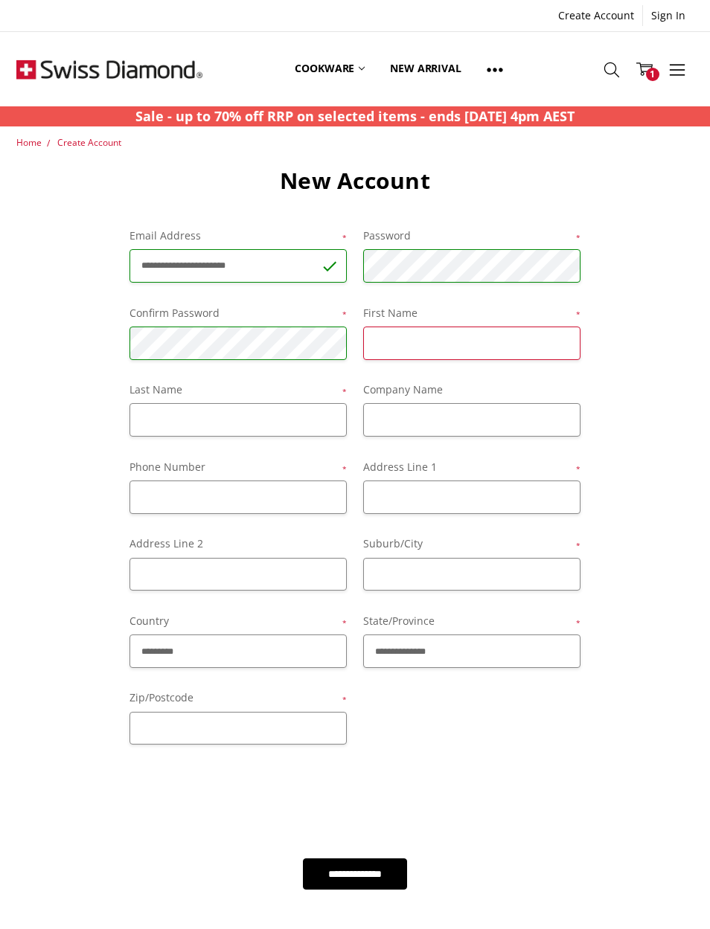
click at [425, 349] on input "First Name *" at bounding box center [471, 343] width 217 height 33
type input "*"
type input "********"
click at [228, 419] on input "Last Name *" at bounding box center [237, 419] width 217 height 33
type input "*********"
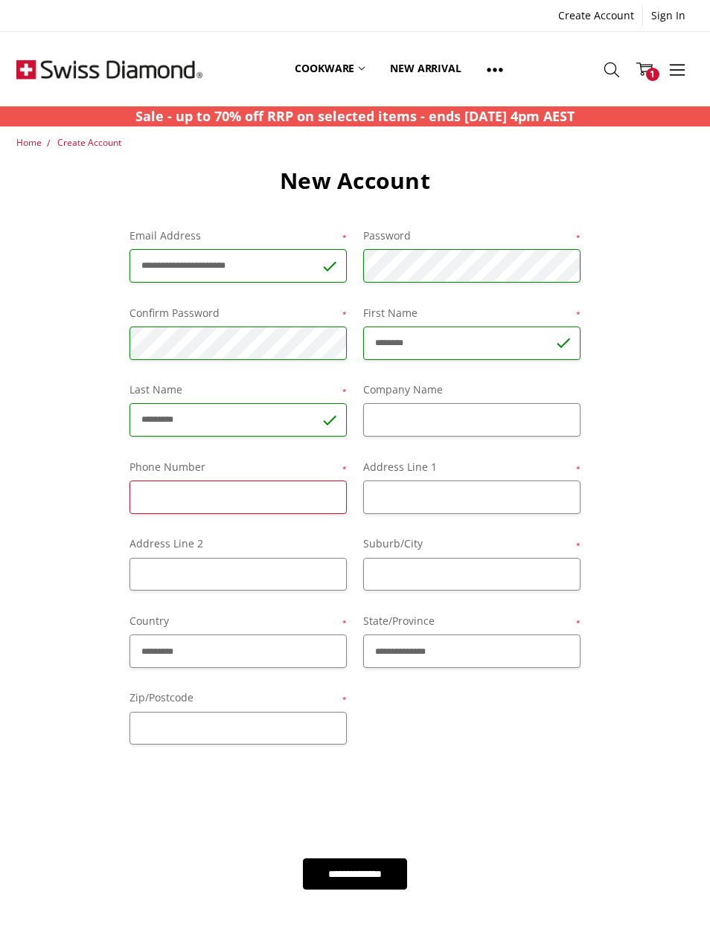
click at [285, 502] on input "Phone Number *" at bounding box center [237, 497] width 217 height 33
type input "**********"
click at [446, 496] on input "Address Line 1 *" at bounding box center [471, 497] width 217 height 33
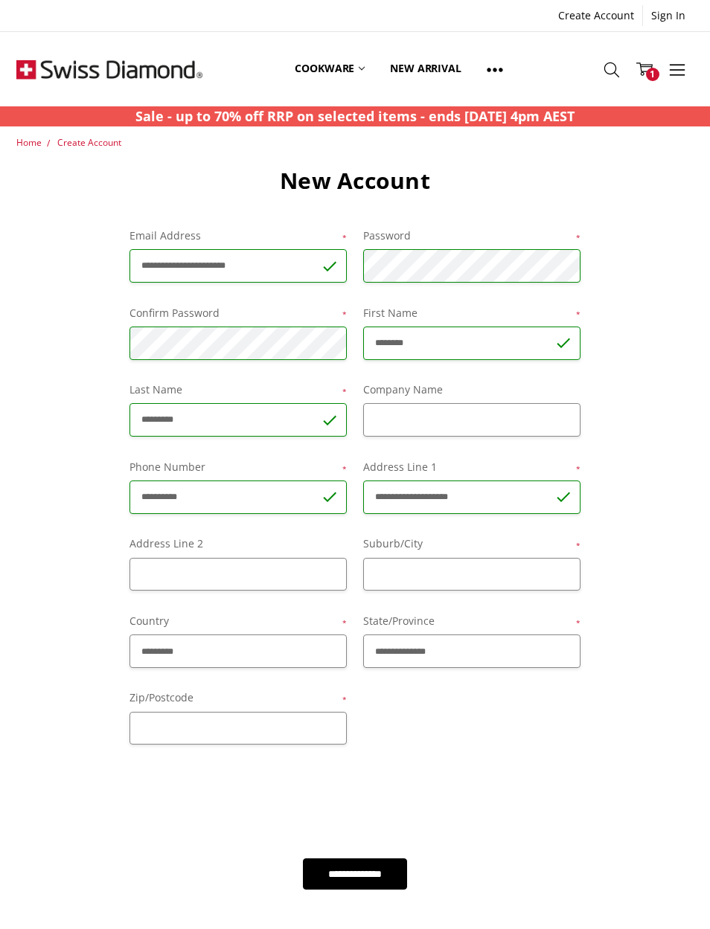
type input "**********"
click at [430, 566] on input "Suburb/City *" at bounding box center [471, 574] width 217 height 33
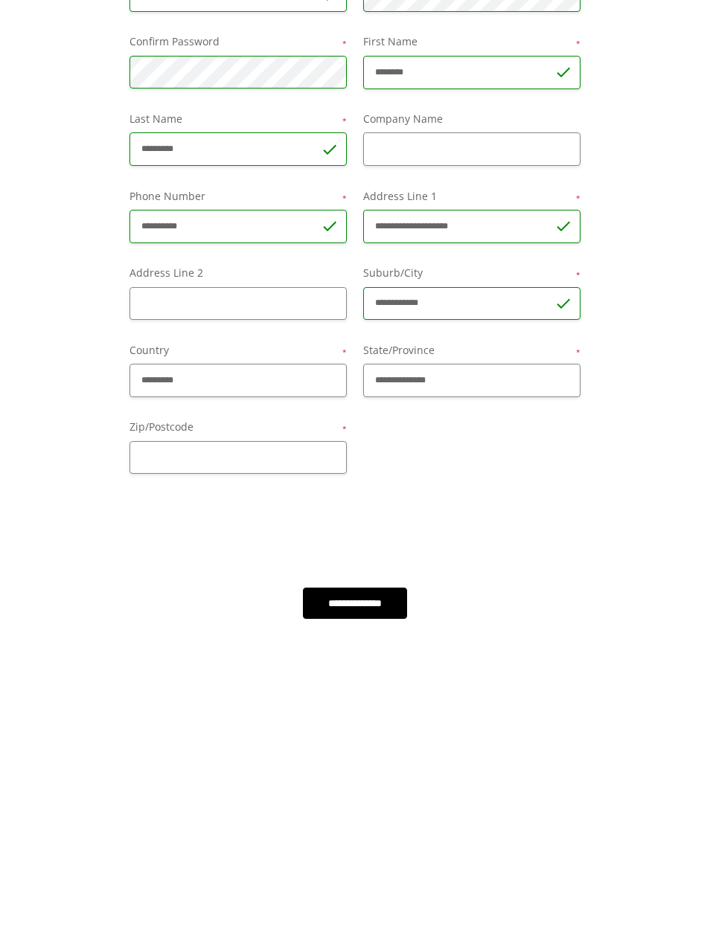
type input "**********"
click at [512, 635] on select "**********" at bounding box center [471, 651] width 217 height 33
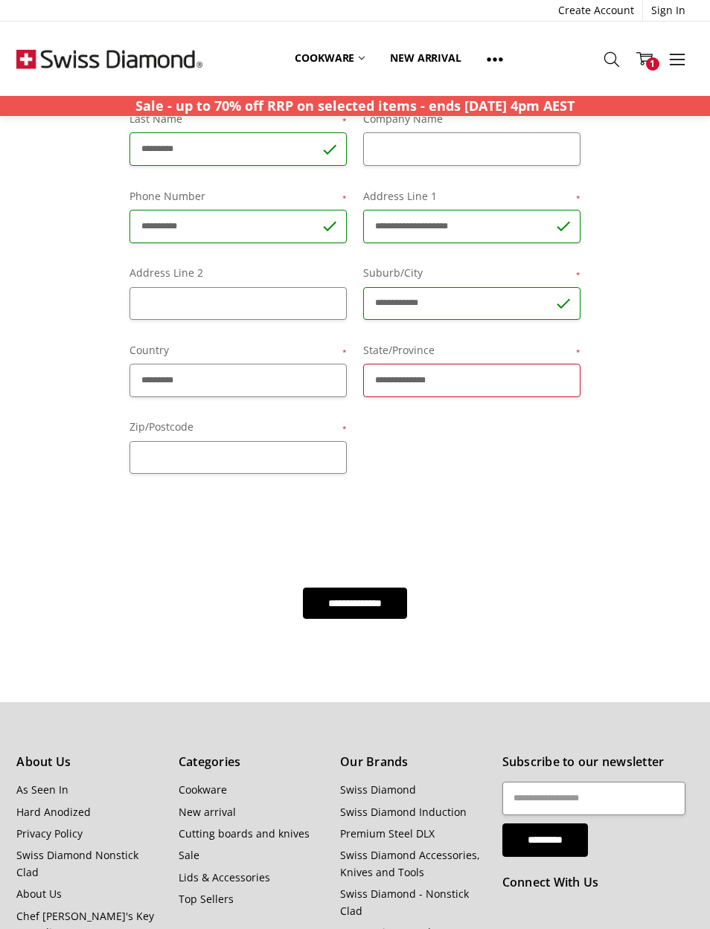
select select "**********"
click at [218, 447] on input "Zip/Postcode *" at bounding box center [237, 457] width 217 height 33
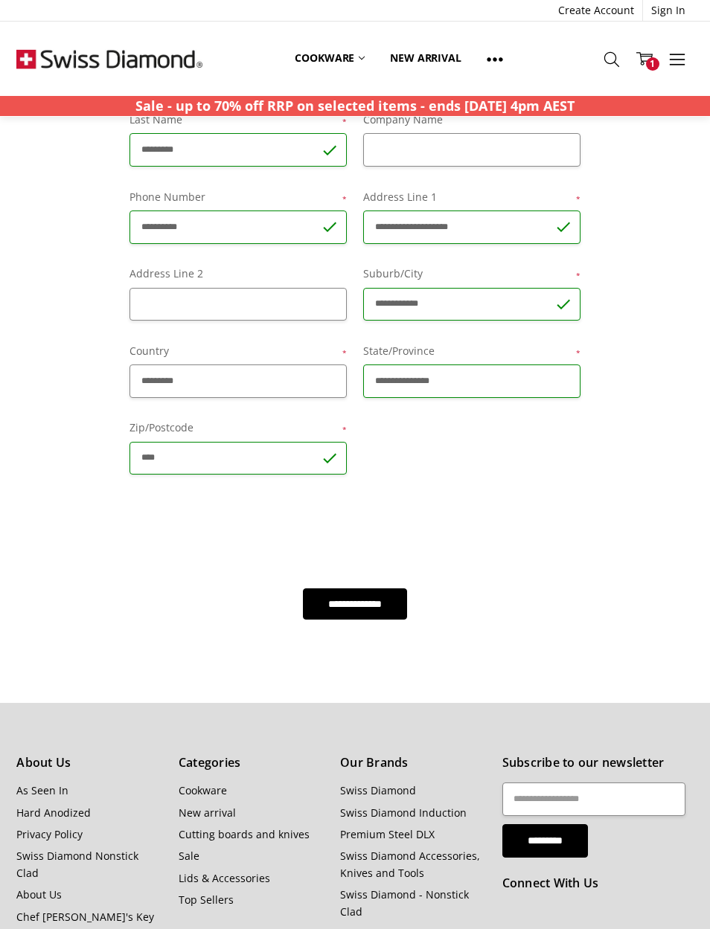
type input "****"
click at [386, 594] on input "**********" at bounding box center [355, 603] width 105 height 31
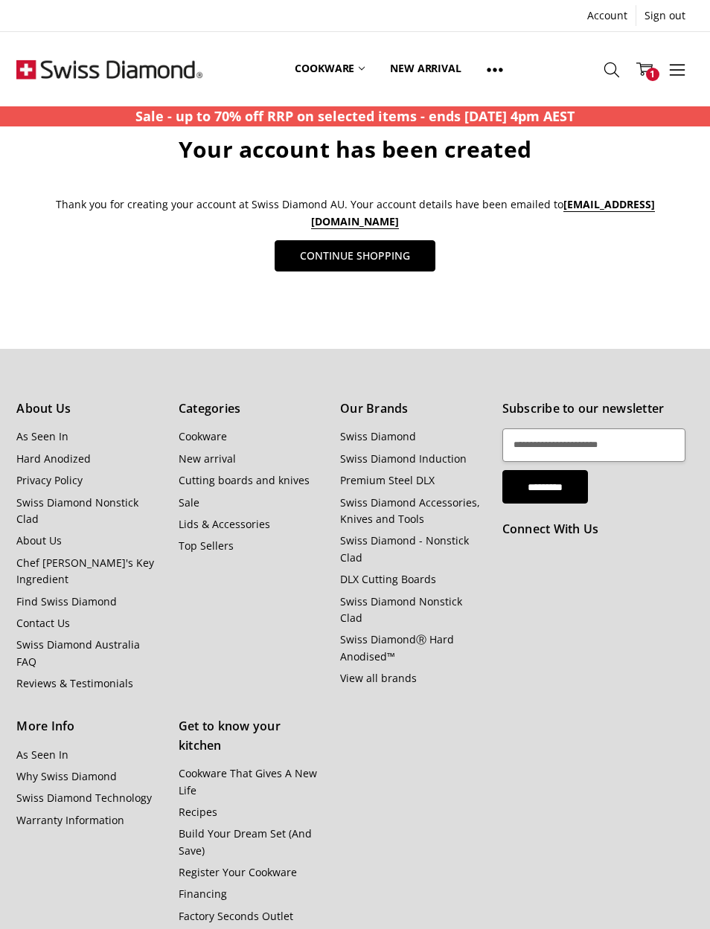
click at [564, 51] on div "More Cookware All Cookware Shop By Collection CXD Hard Anodised Induction Compa…" at bounding box center [355, 69] width 710 height 74
click at [661, 73] on link "More" at bounding box center [677, 69] width 33 height 38
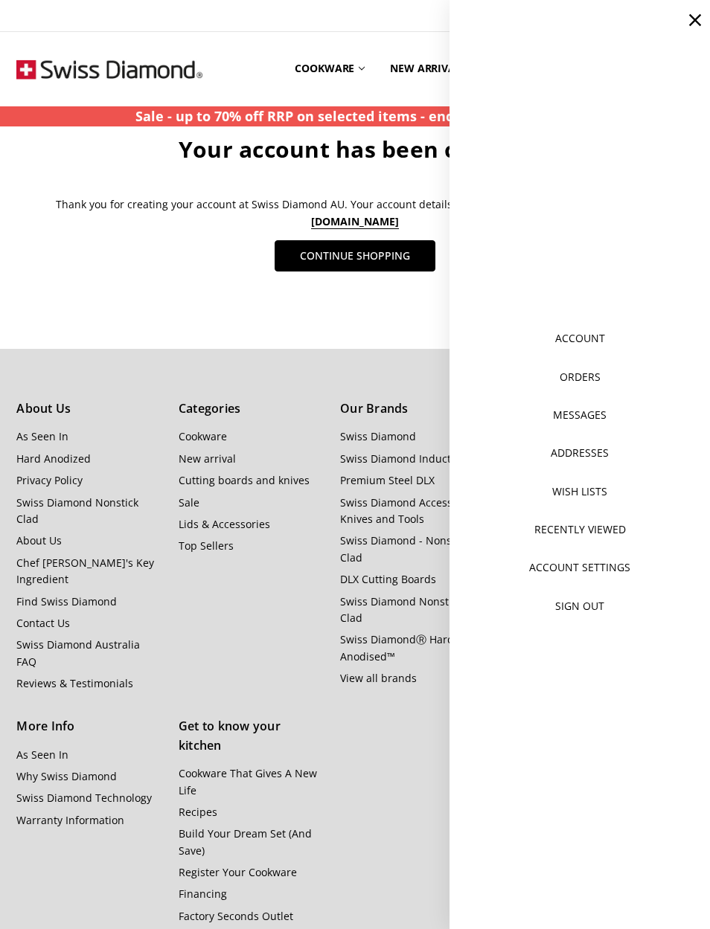
click at [688, 19] on icon at bounding box center [695, 20] width 21 height 21
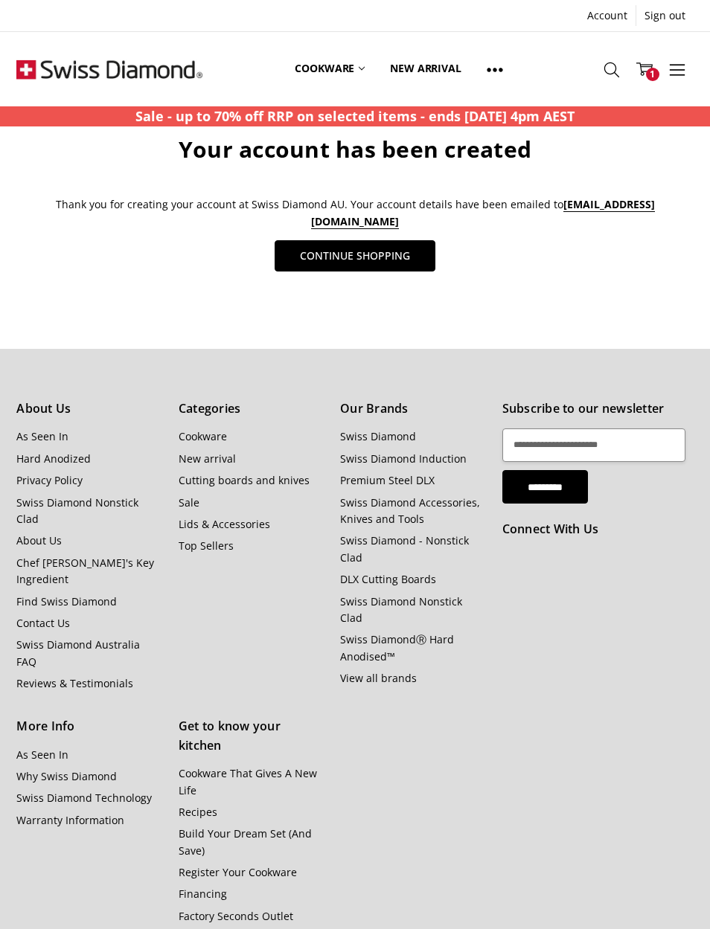
click at [642, 72] on use at bounding box center [644, 69] width 16 height 13
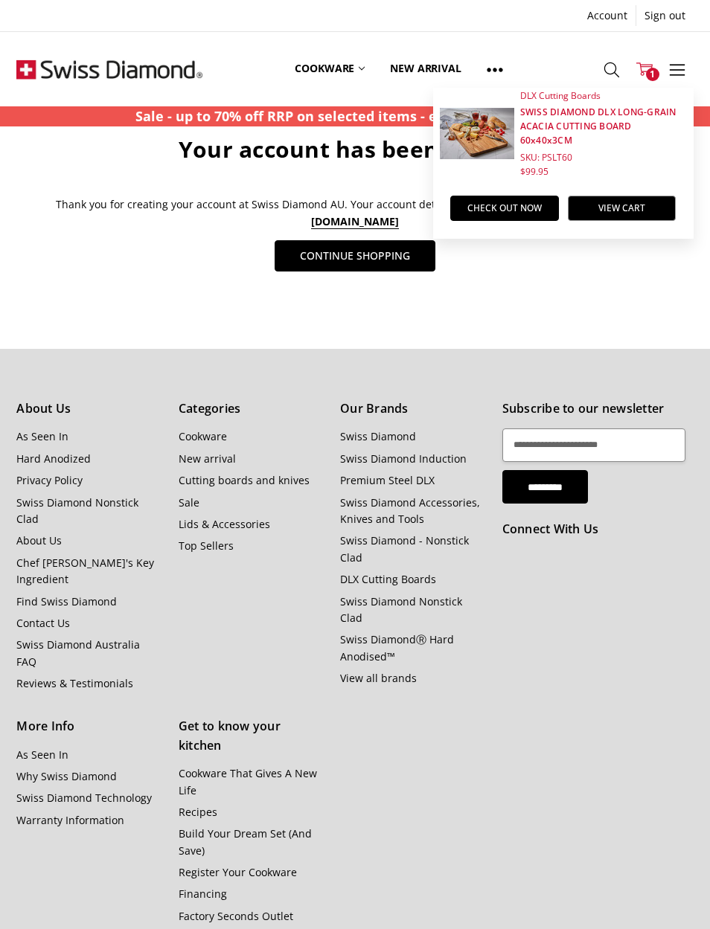
click at [625, 205] on link "View Cart" at bounding box center [622, 208] width 109 height 25
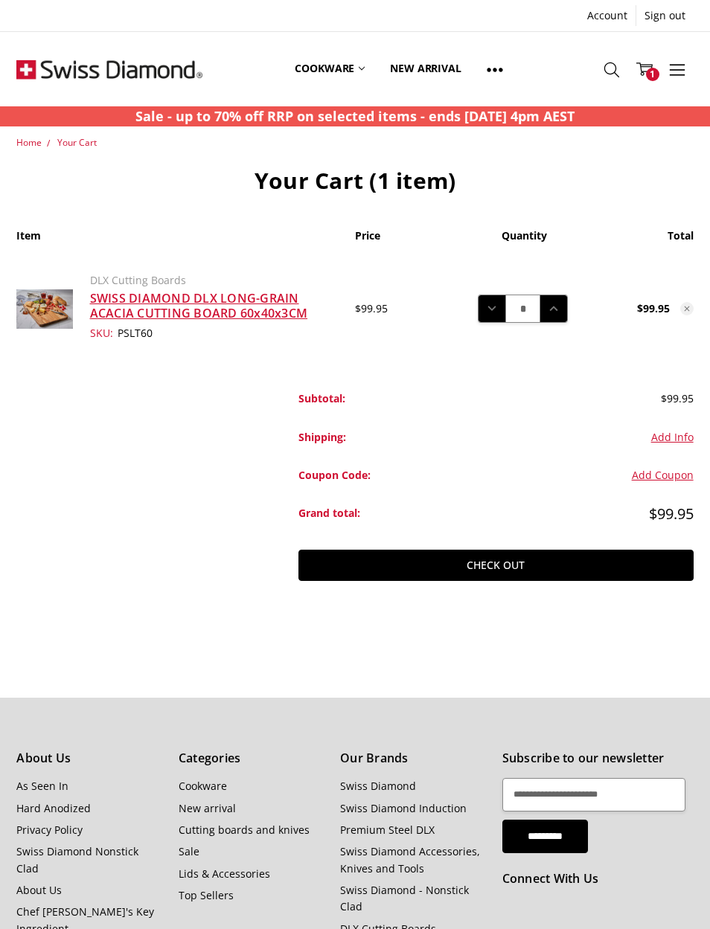
click at [546, 558] on link "Check out" at bounding box center [495, 565] width 394 height 31
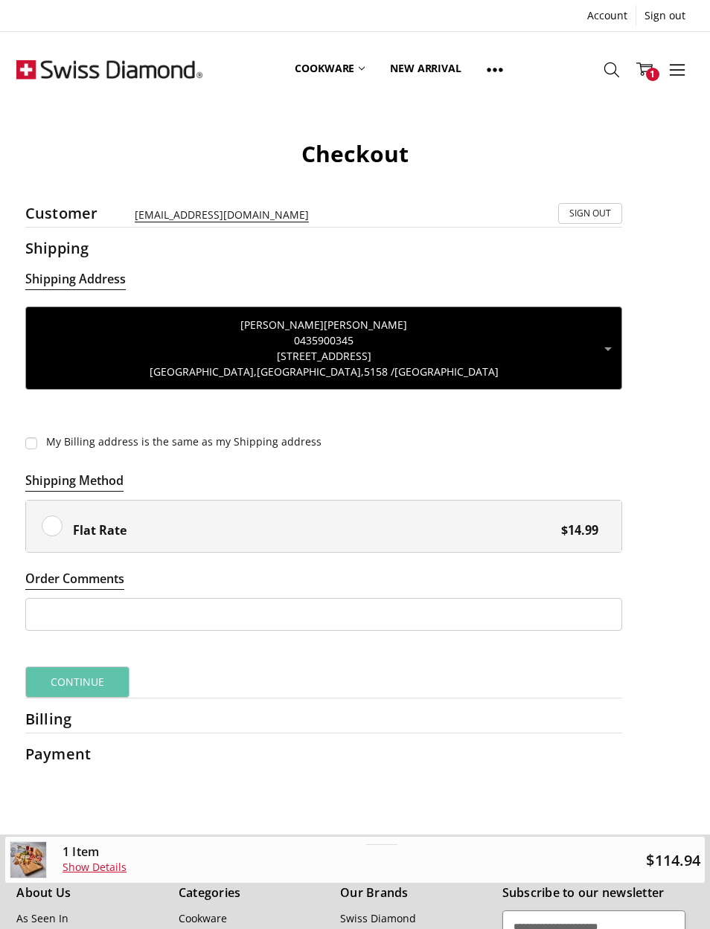
click at [656, 77] on span "1" at bounding box center [652, 74] width 13 height 13
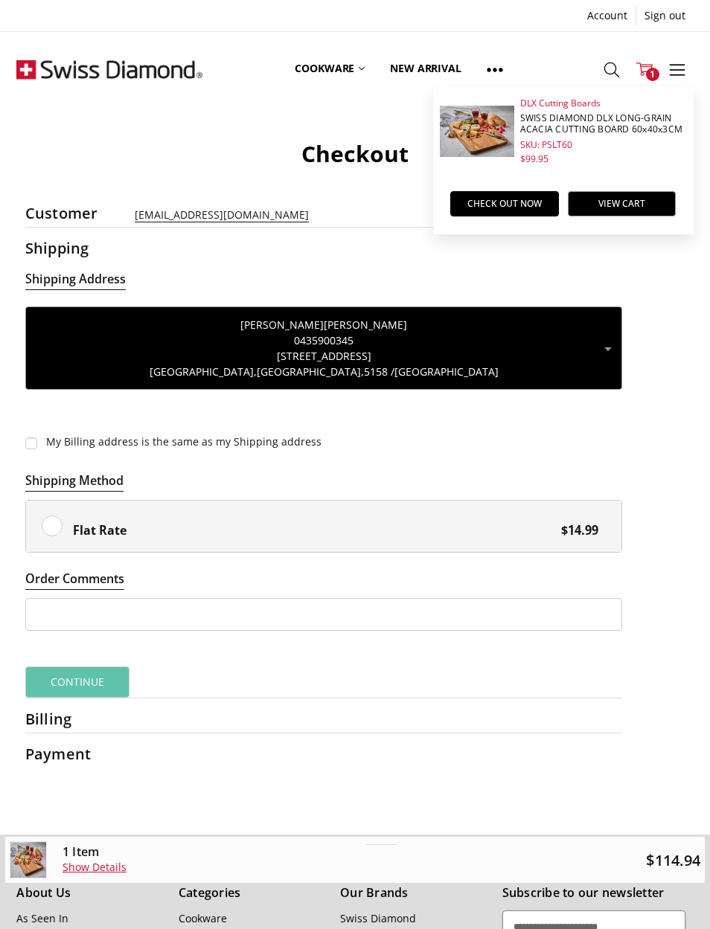
click at [623, 206] on link "View Cart" at bounding box center [622, 203] width 109 height 25
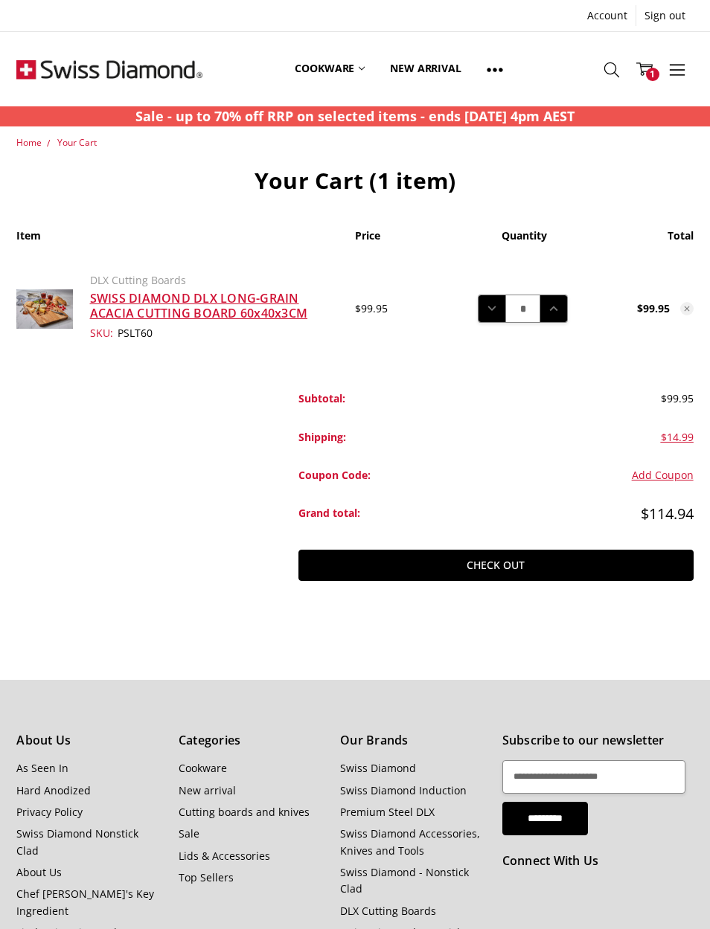
click at [214, 302] on link "SWISS DIAMOND DLX LONG-GRAIN ACACIA CUTTING BOARD 60x40x3CM" at bounding box center [199, 305] width 218 height 31
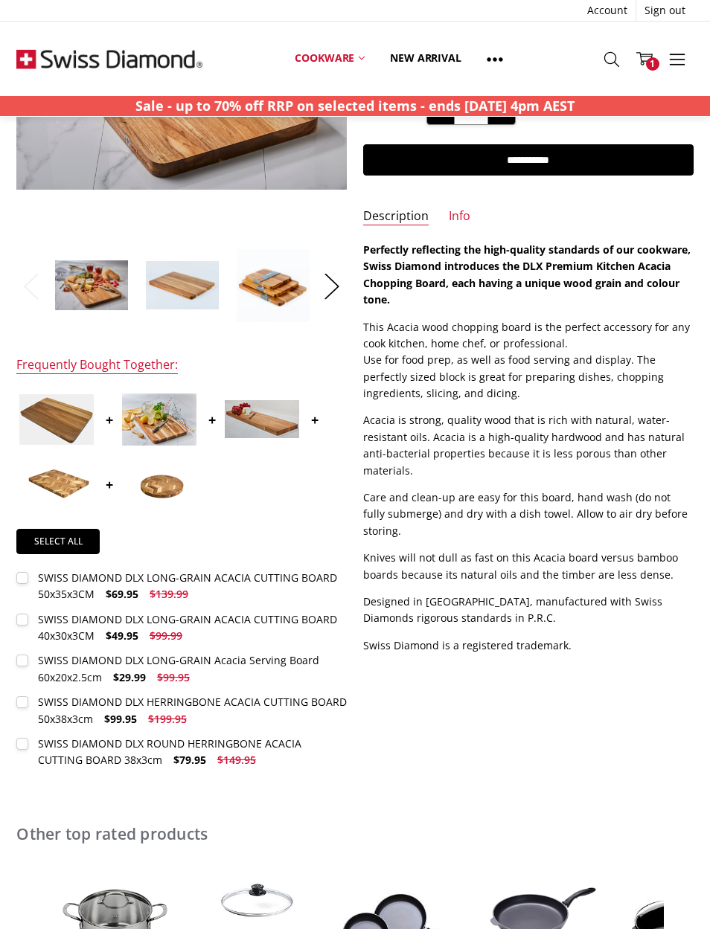
scroll to position [246, 0]
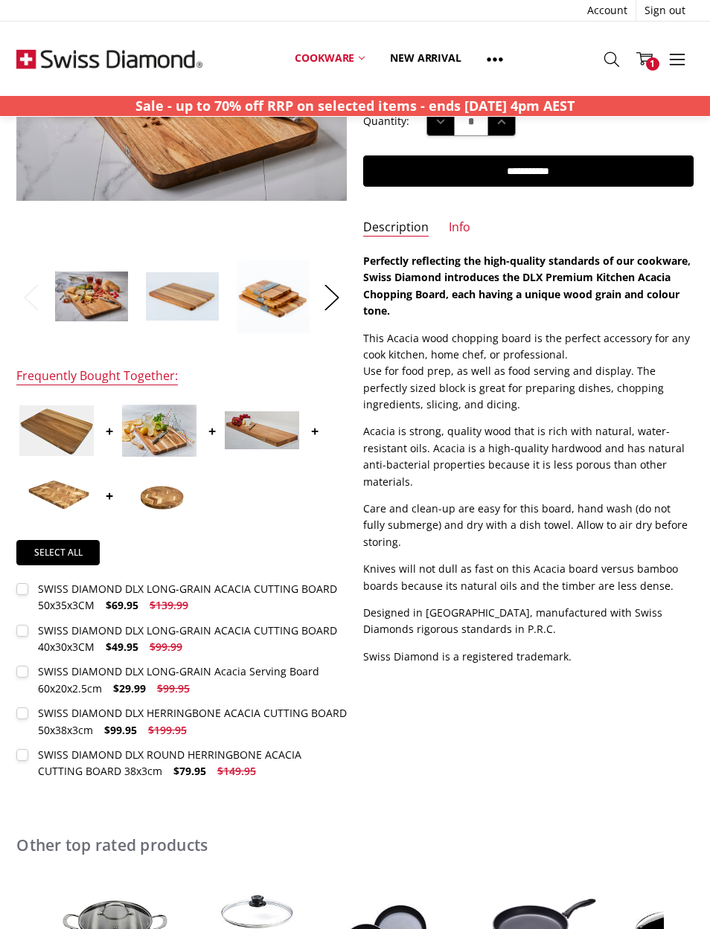
click at [43, 586] on div "SWISS DIAMOND DLX LONG-GRAIN ACACIA CUTTING BOARD 50x35x3CM" at bounding box center [187, 597] width 299 height 31
click at [628, 163] on input "**********" at bounding box center [528, 171] width 330 height 31
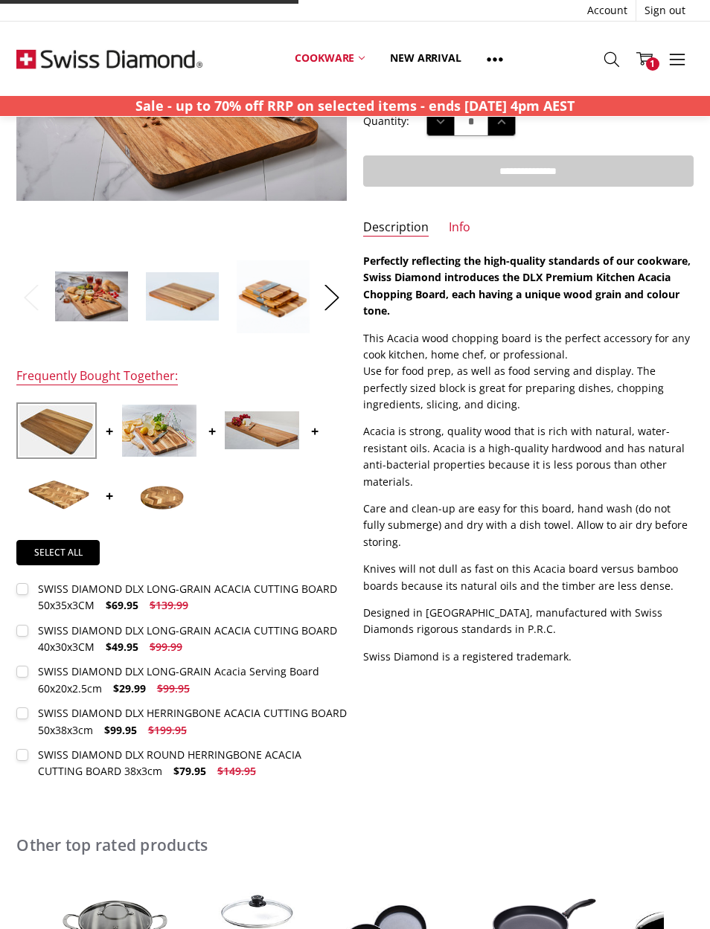
type input "**********"
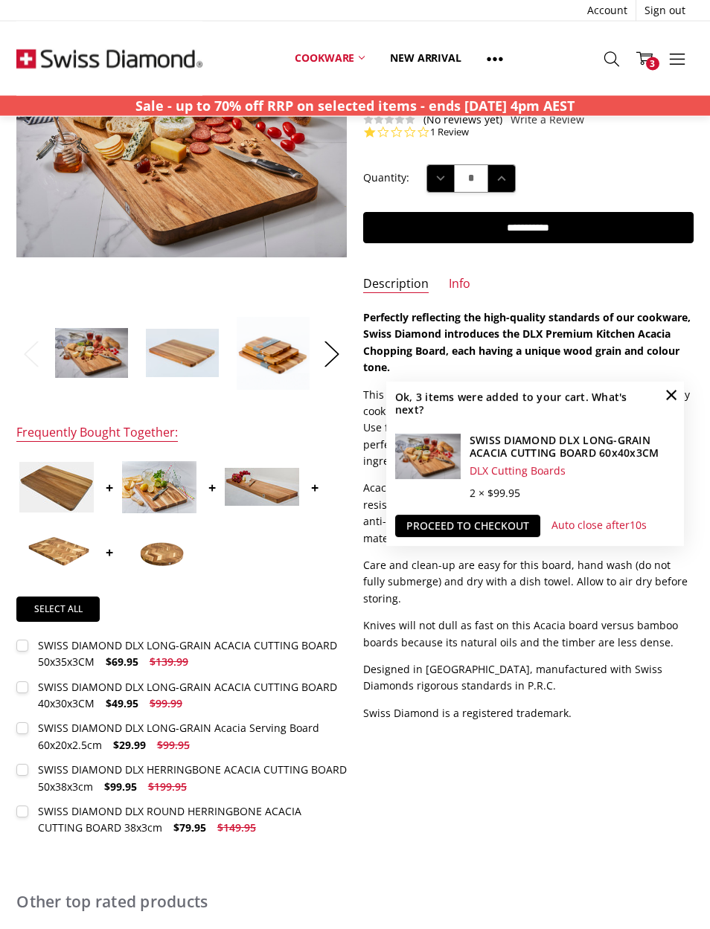
scroll to position [0, 0]
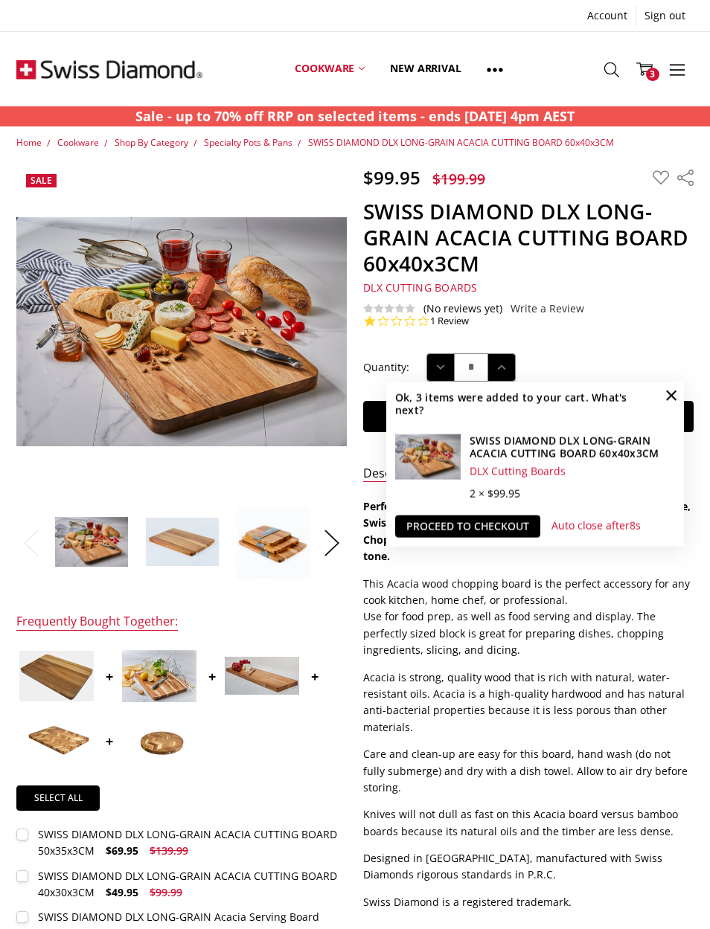
click at [644, 70] on icon at bounding box center [644, 69] width 16 height 16
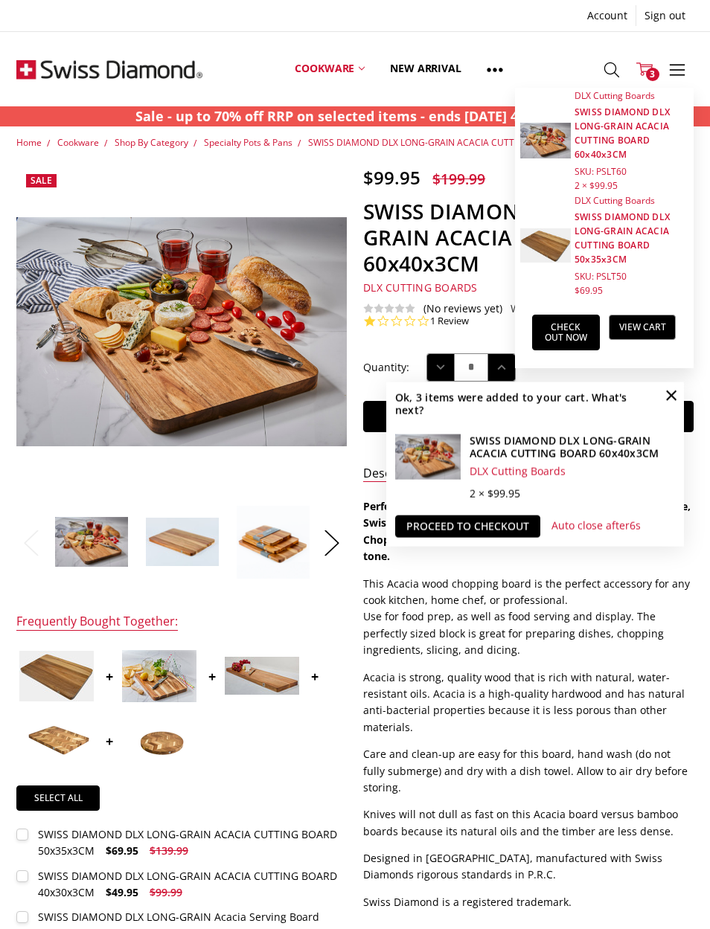
click at [650, 322] on link "View Cart" at bounding box center [643, 327] width 68 height 25
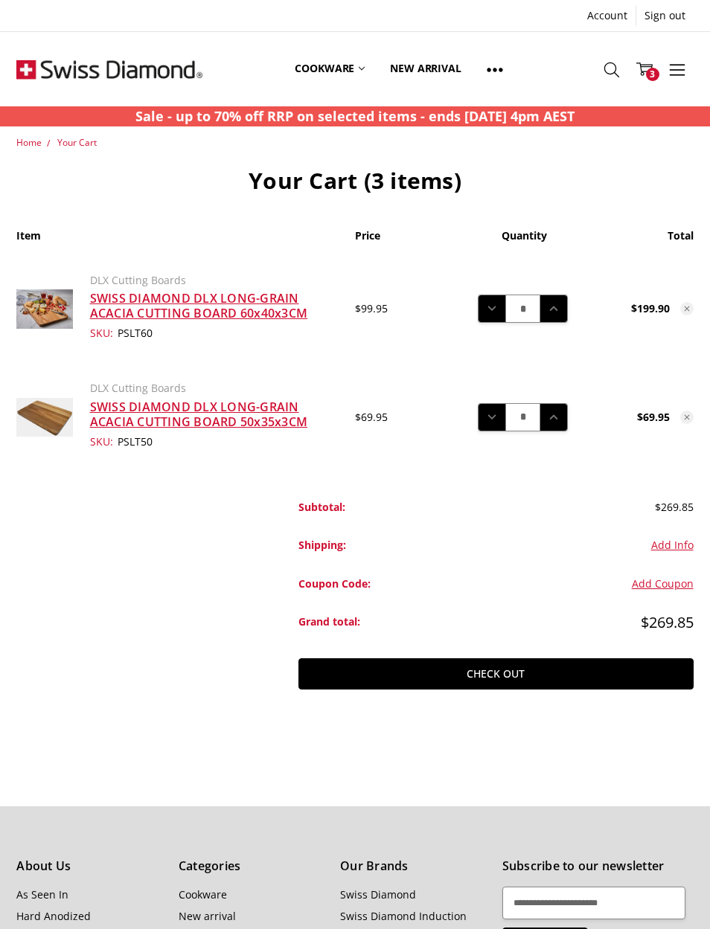
click at [495, 310] on icon at bounding box center [492, 309] width 16 height 16
click at [551, 666] on link "Check out" at bounding box center [495, 673] width 394 height 31
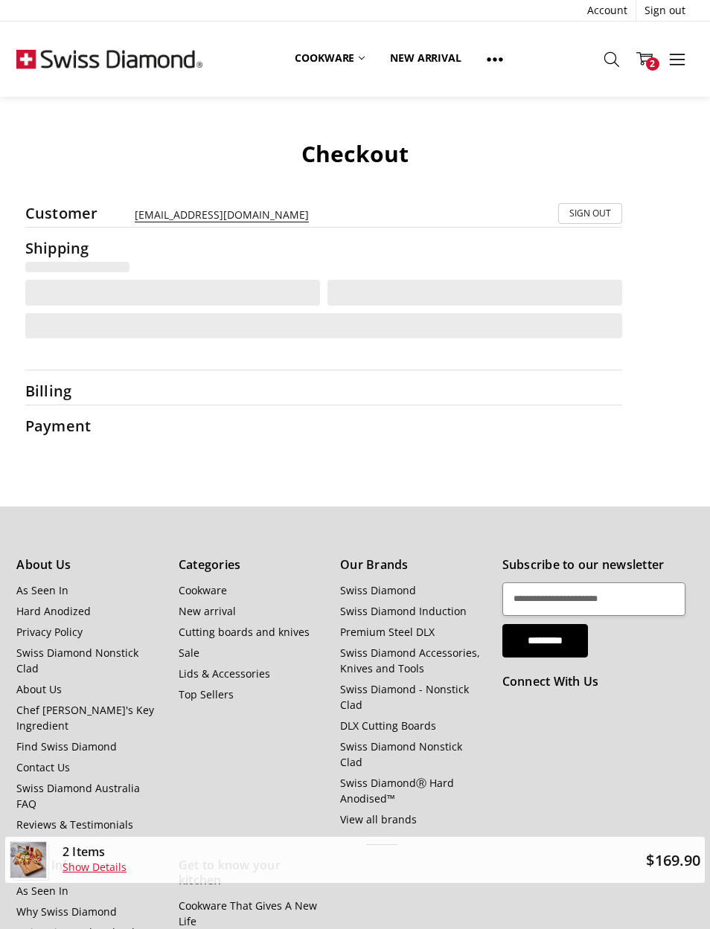
scroll to position [42, 0]
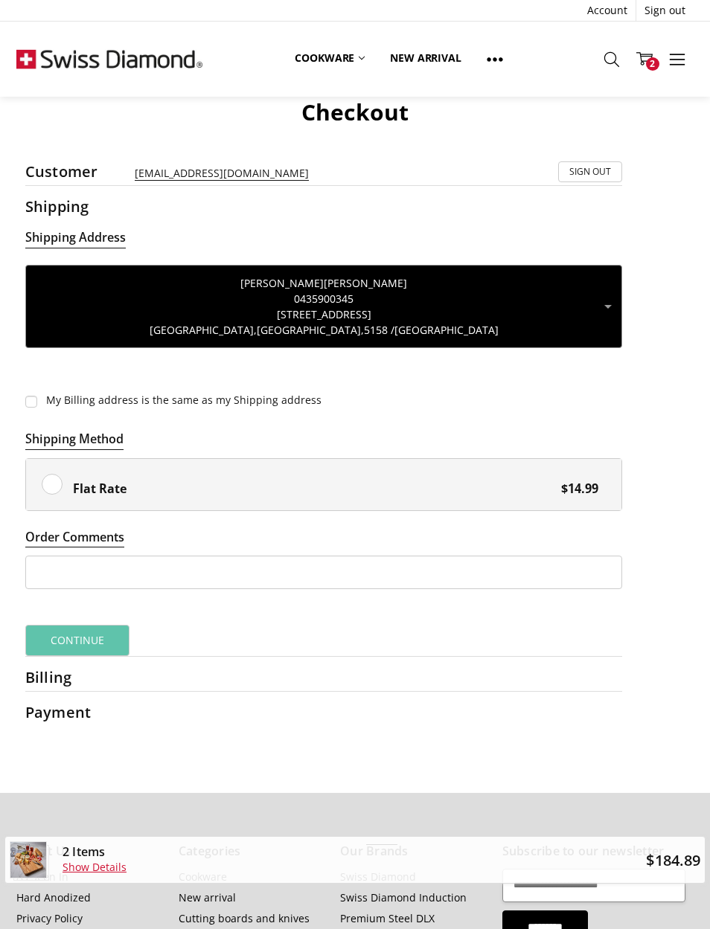
click at [48, 476] on label "Flat Rate $14.99" at bounding box center [324, 485] width 596 height 52
click at [85, 626] on button "Continue" at bounding box center [77, 640] width 105 height 31
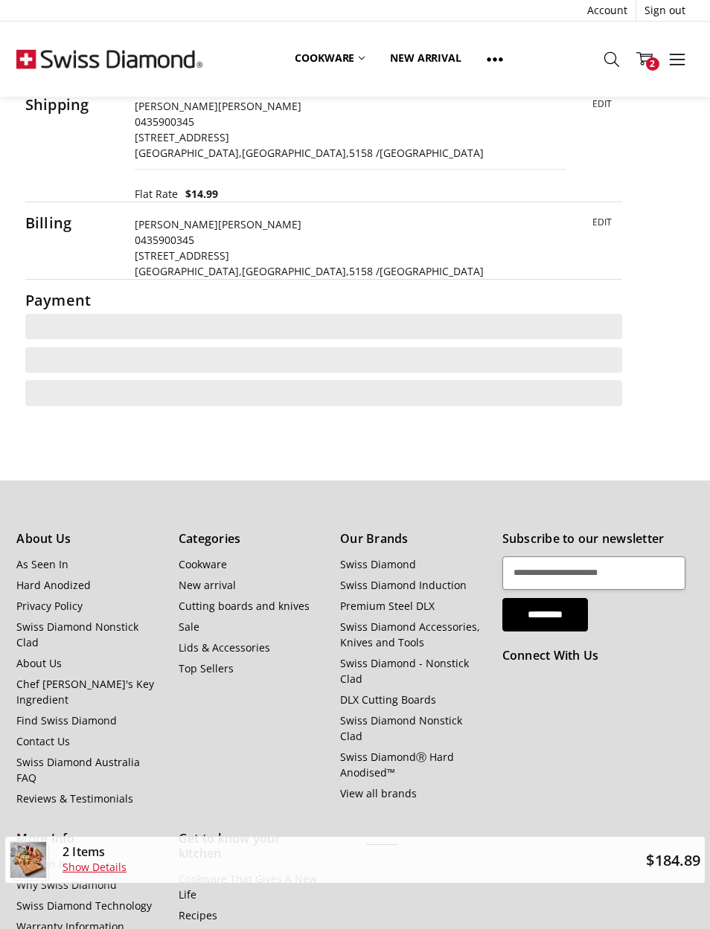
scroll to position [0, 0]
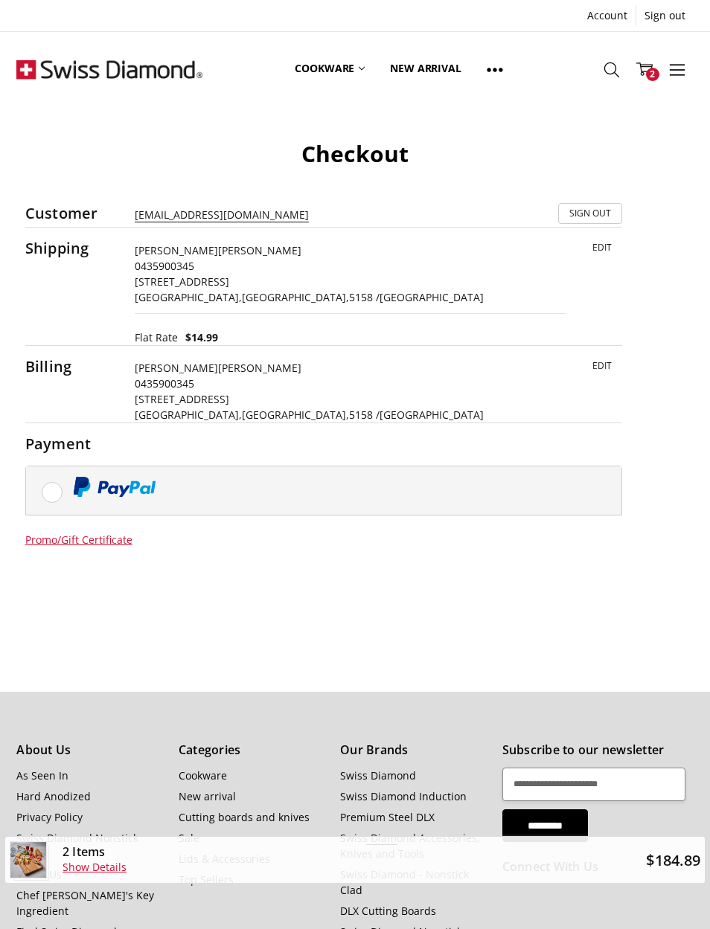
click at [48, 492] on label at bounding box center [324, 491] width 596 height 48
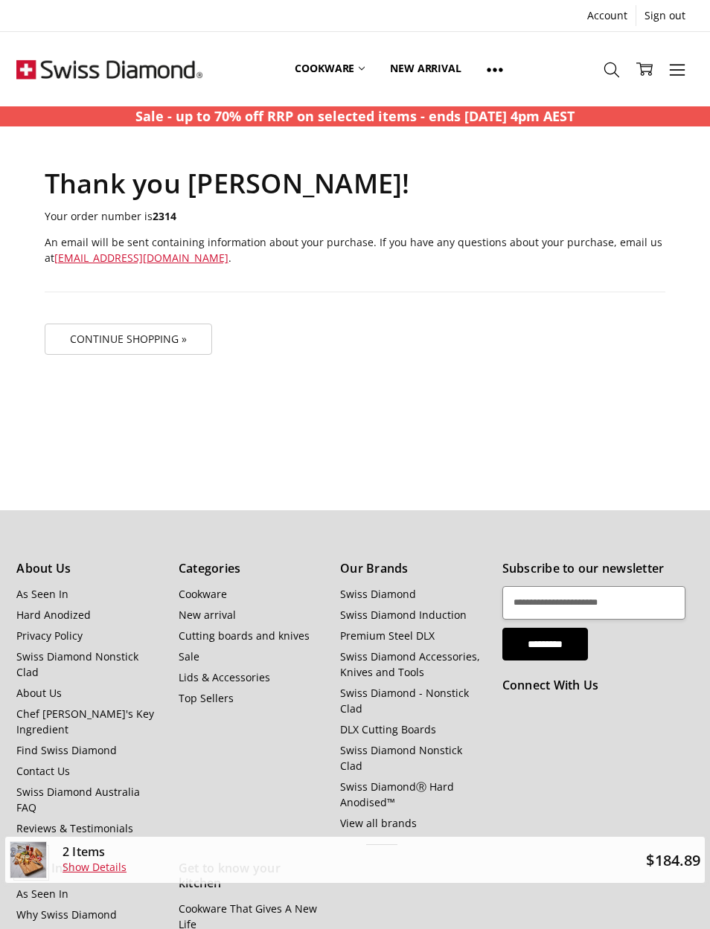
click at [685, 68] on icon at bounding box center [677, 70] width 16 height 16
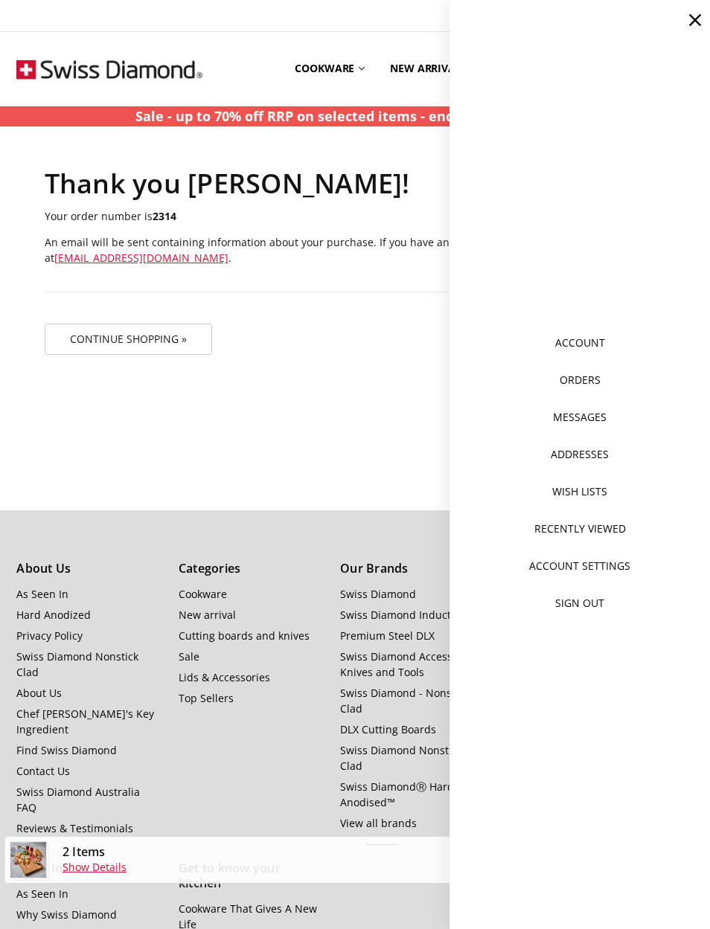
click at [582, 377] on link "Orders" at bounding box center [579, 380] width 227 height 36
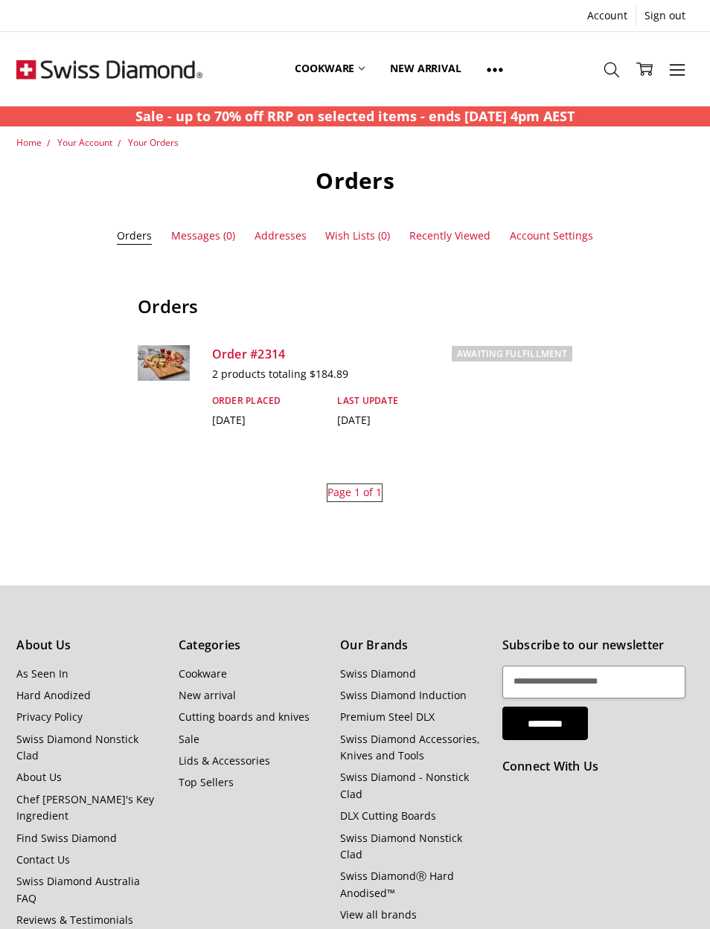
click at [278, 353] on link "Order #2314" at bounding box center [249, 354] width 74 height 16
